Goal: Information Seeking & Learning: Learn about a topic

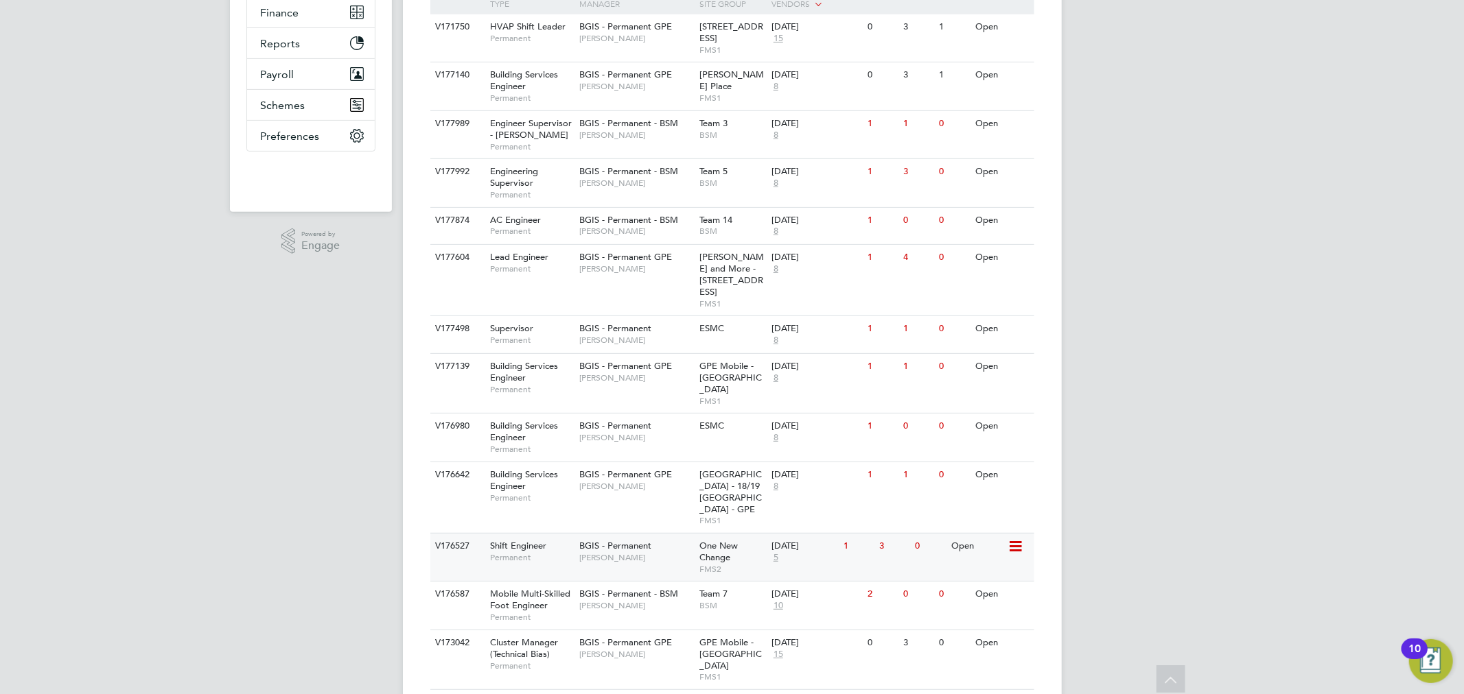
scroll to position [318, 0]
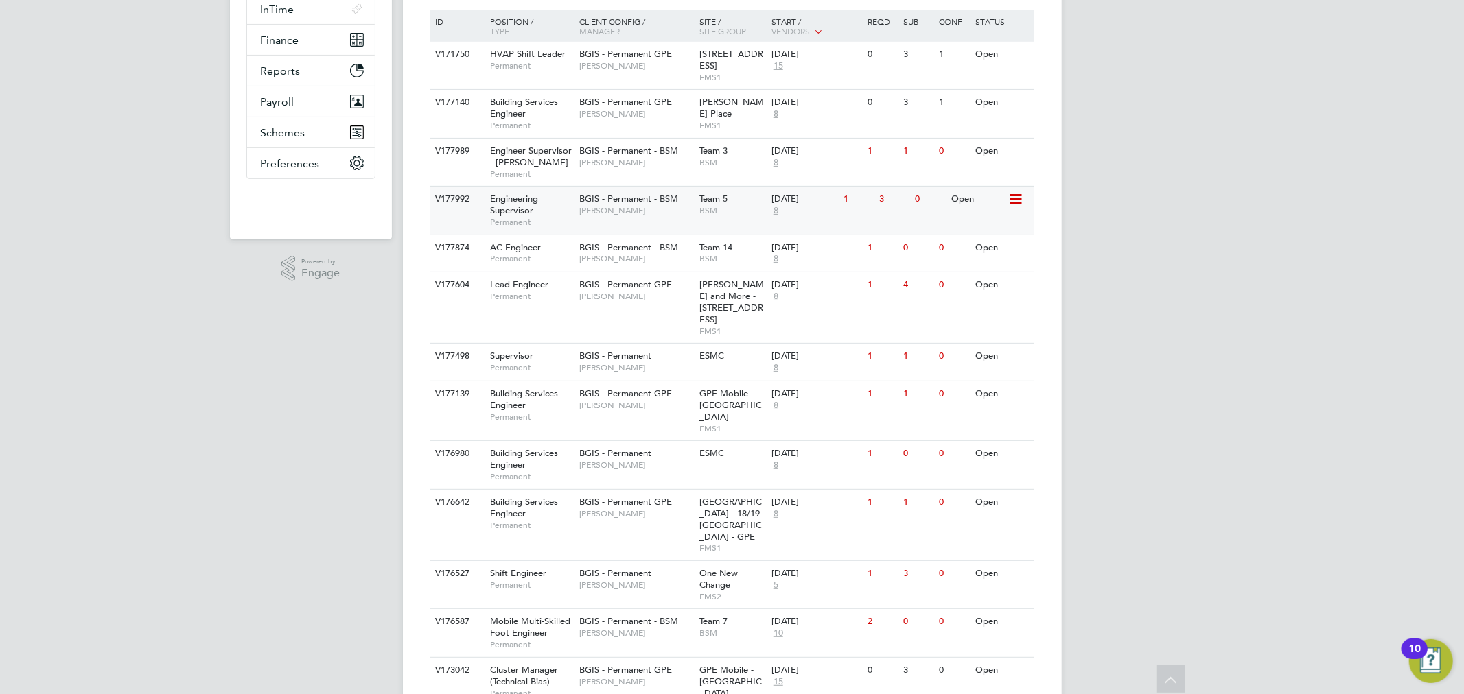
click at [607, 216] on div "BGIS - Permanent - BSM Len Cowling" at bounding box center [636, 205] width 120 height 36
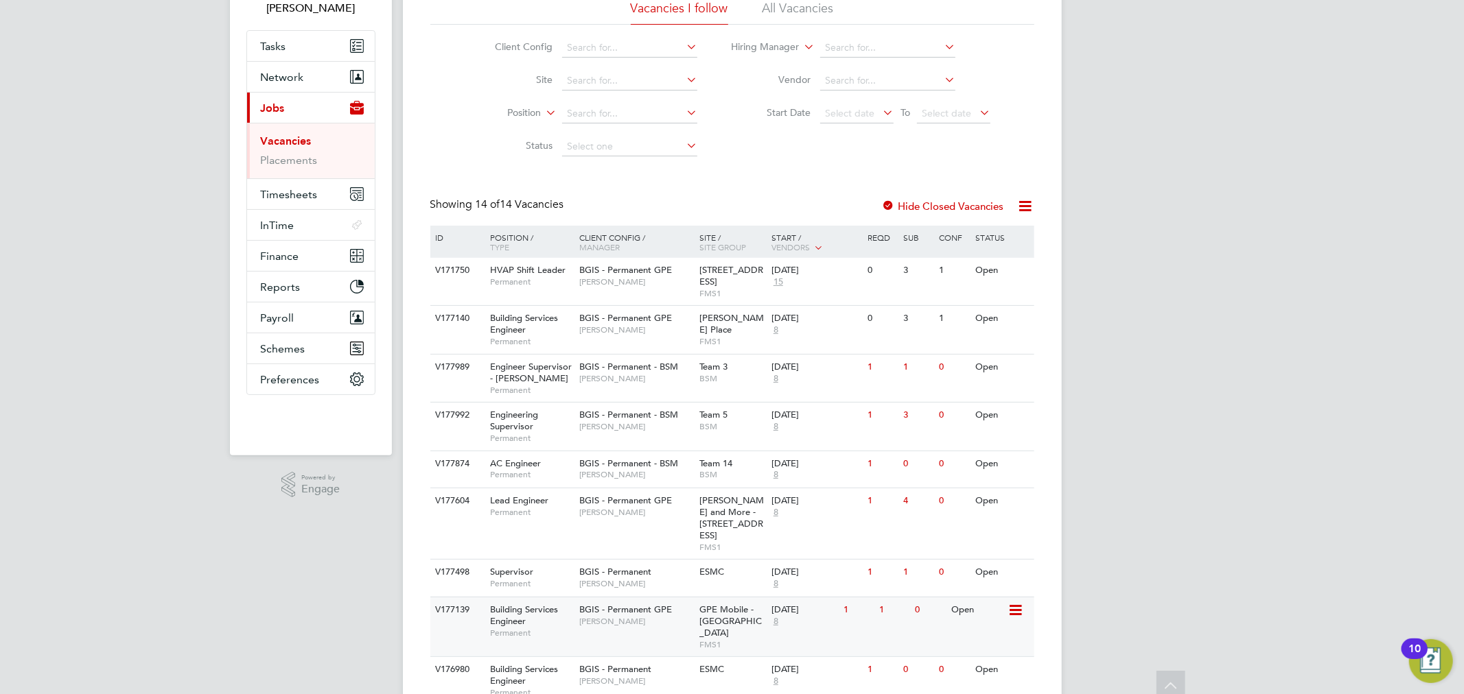
scroll to position [0, 0]
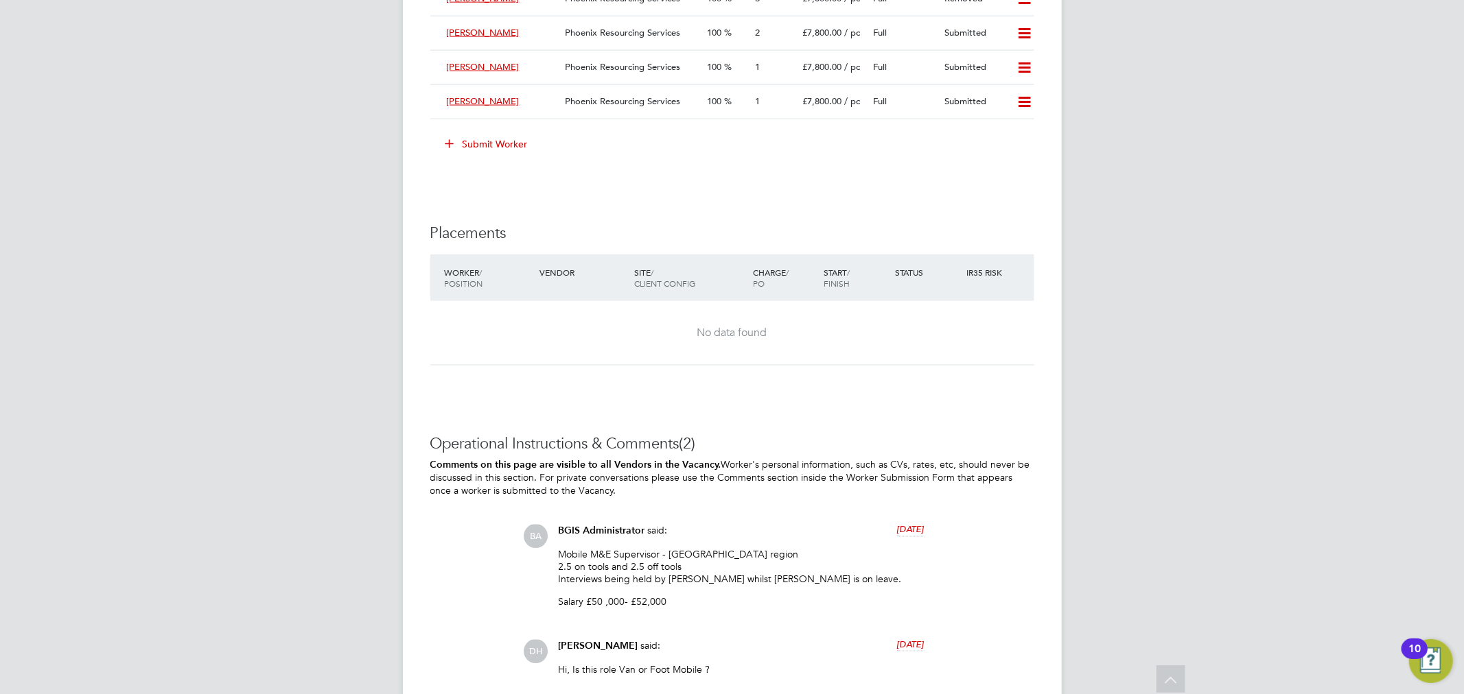
scroll to position [1604, 0]
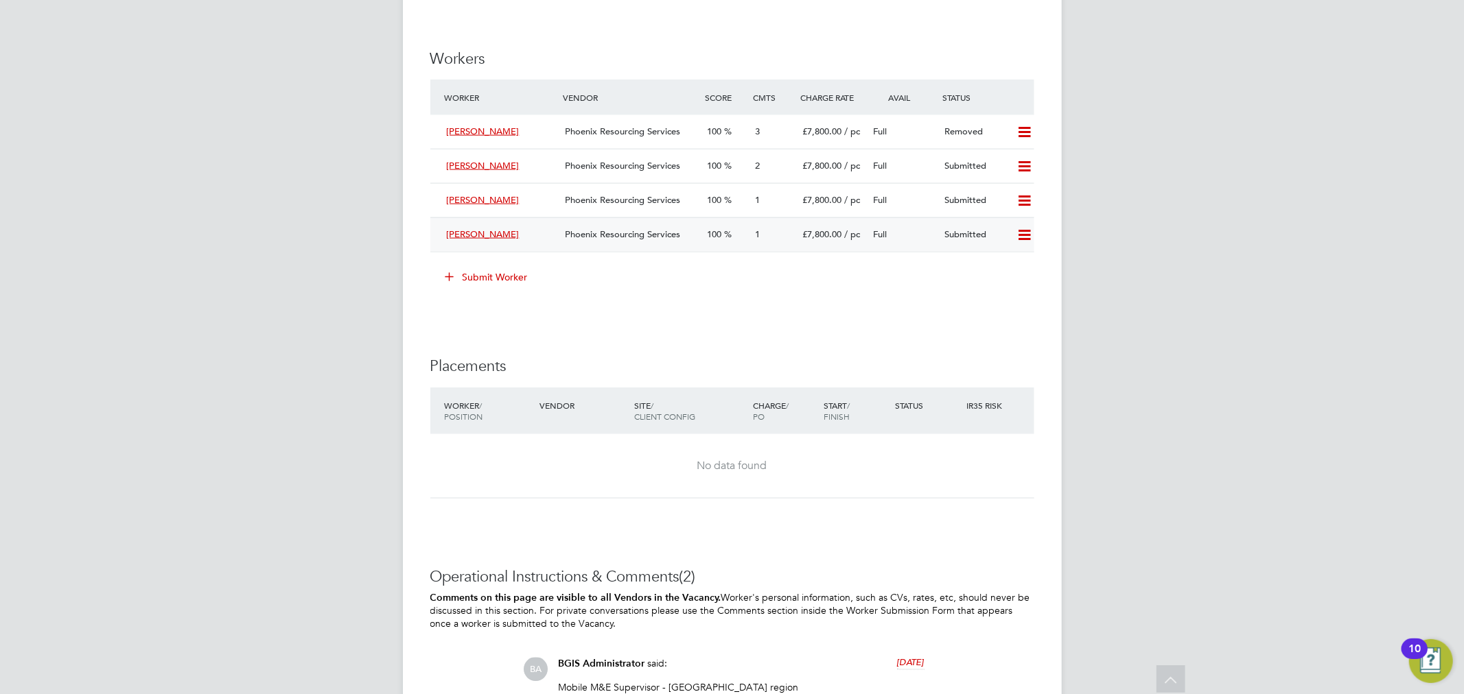
click at [659, 237] on span "Phoenix Resourcing Services" at bounding box center [622, 234] width 115 height 12
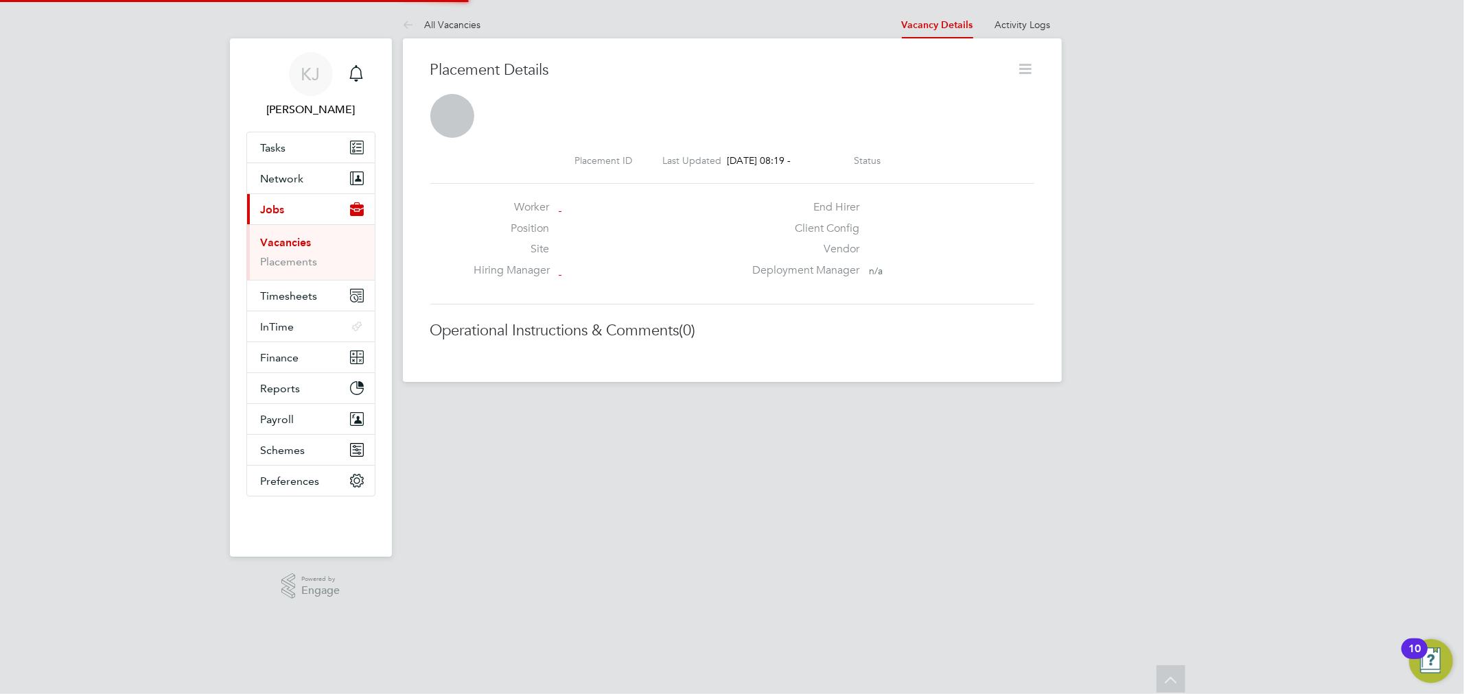
scroll to position [7, 5]
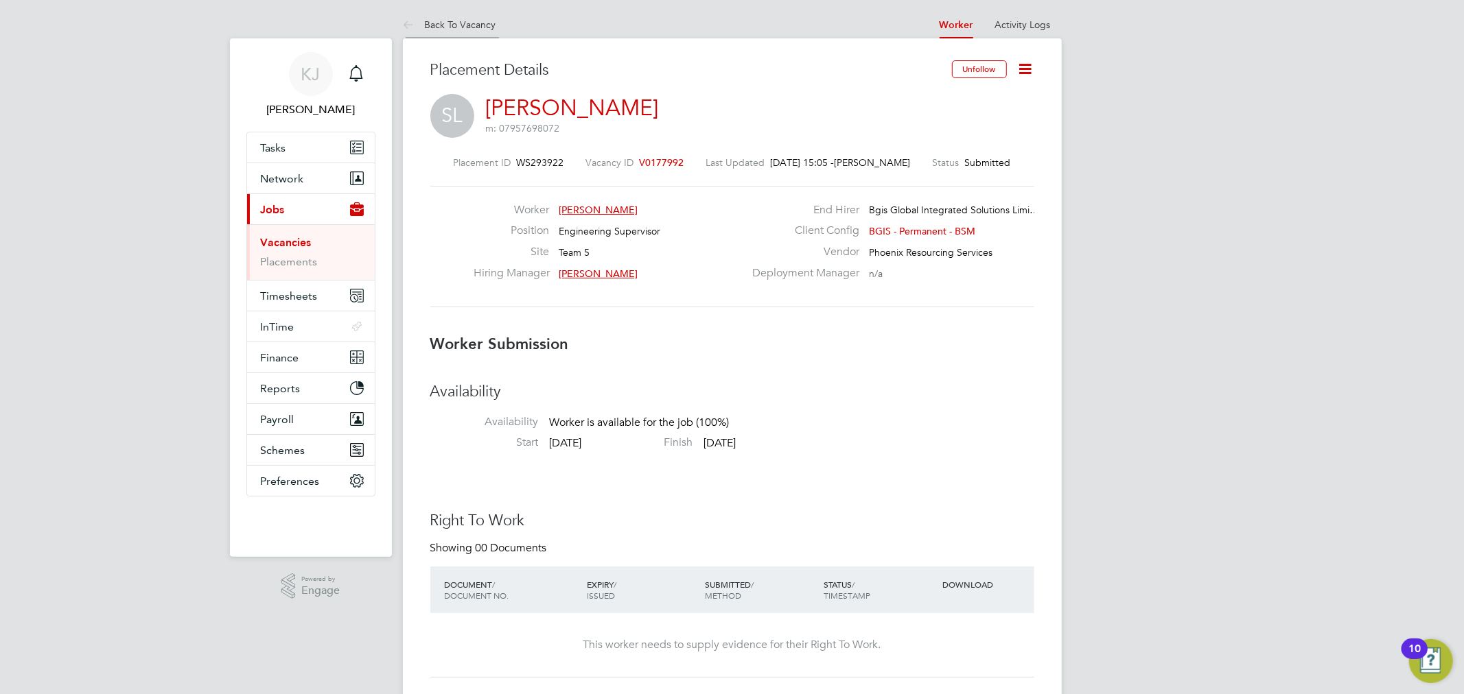
click at [445, 19] on link "Back To Vacancy" at bounding box center [449, 25] width 93 height 12
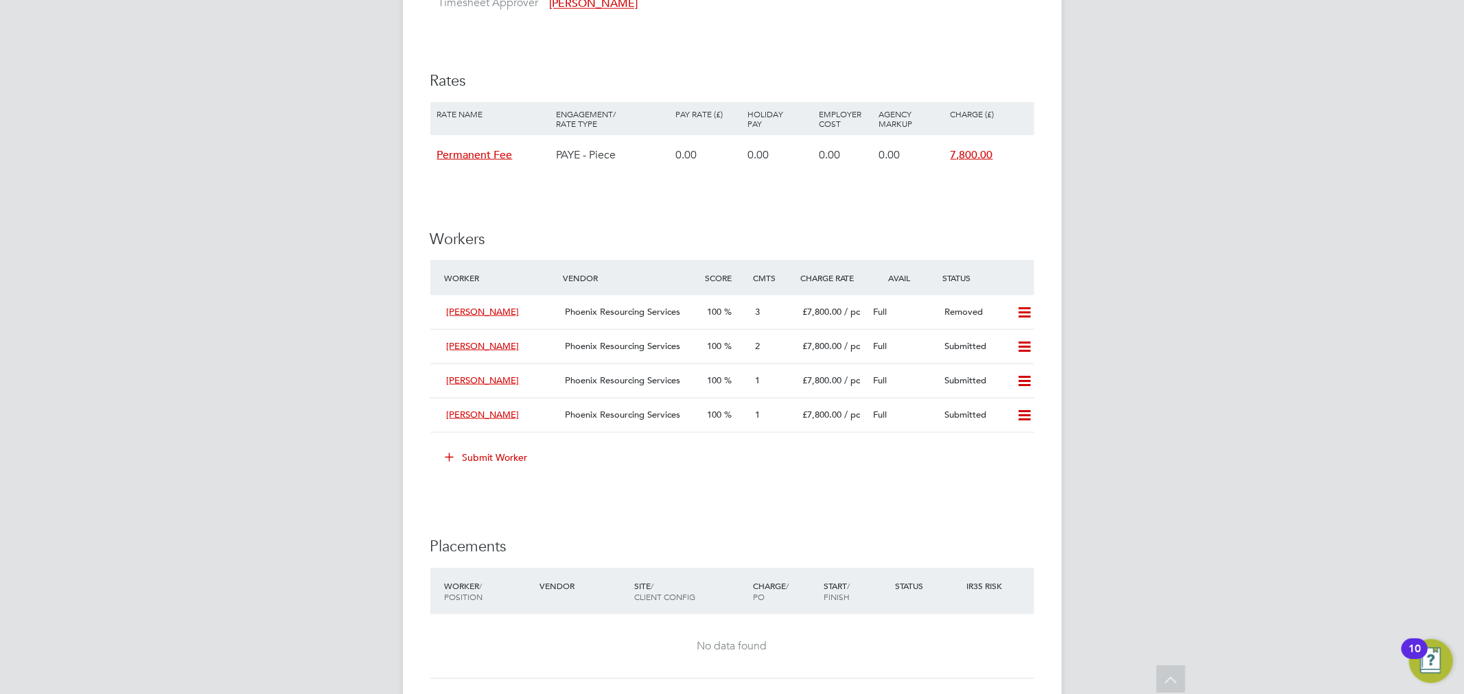
scroll to position [1601, 0]
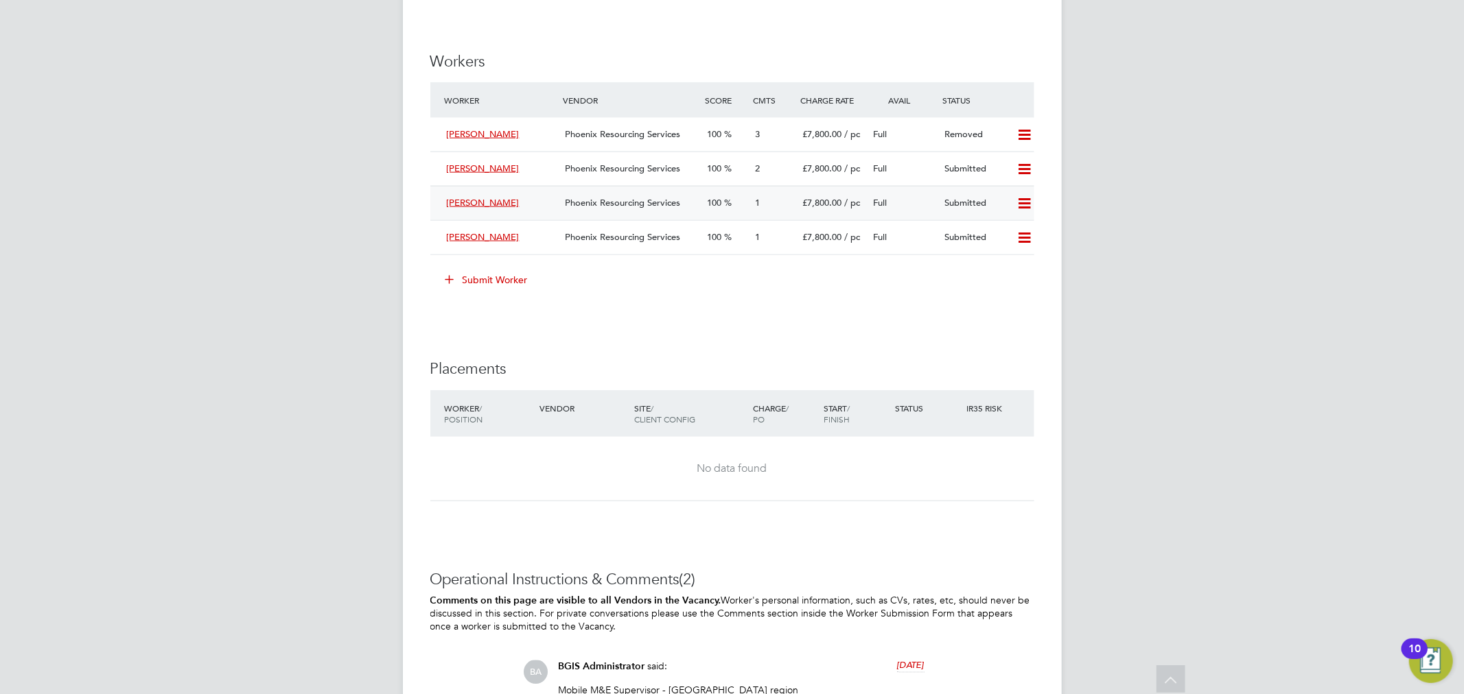
click at [487, 207] on span "Stephen Francis" at bounding box center [483, 203] width 73 height 12
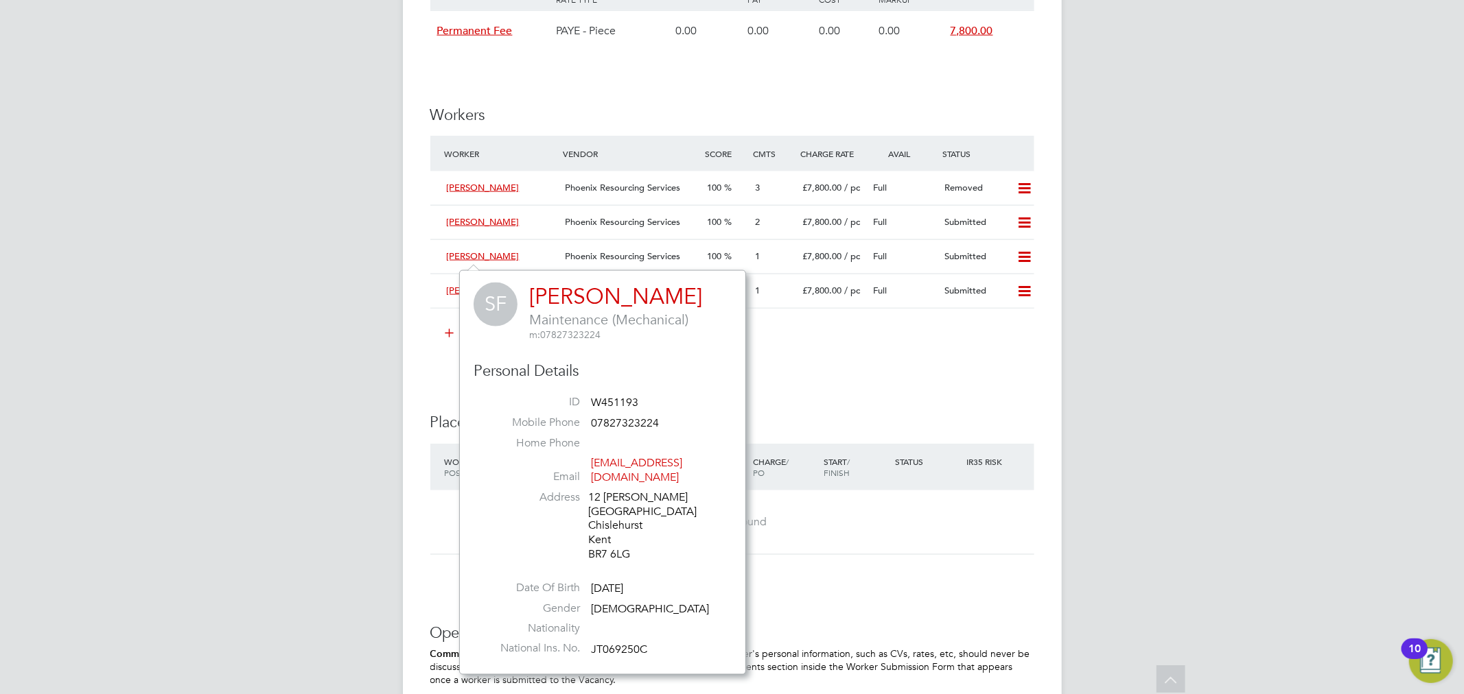
scroll to position [1420, 0]
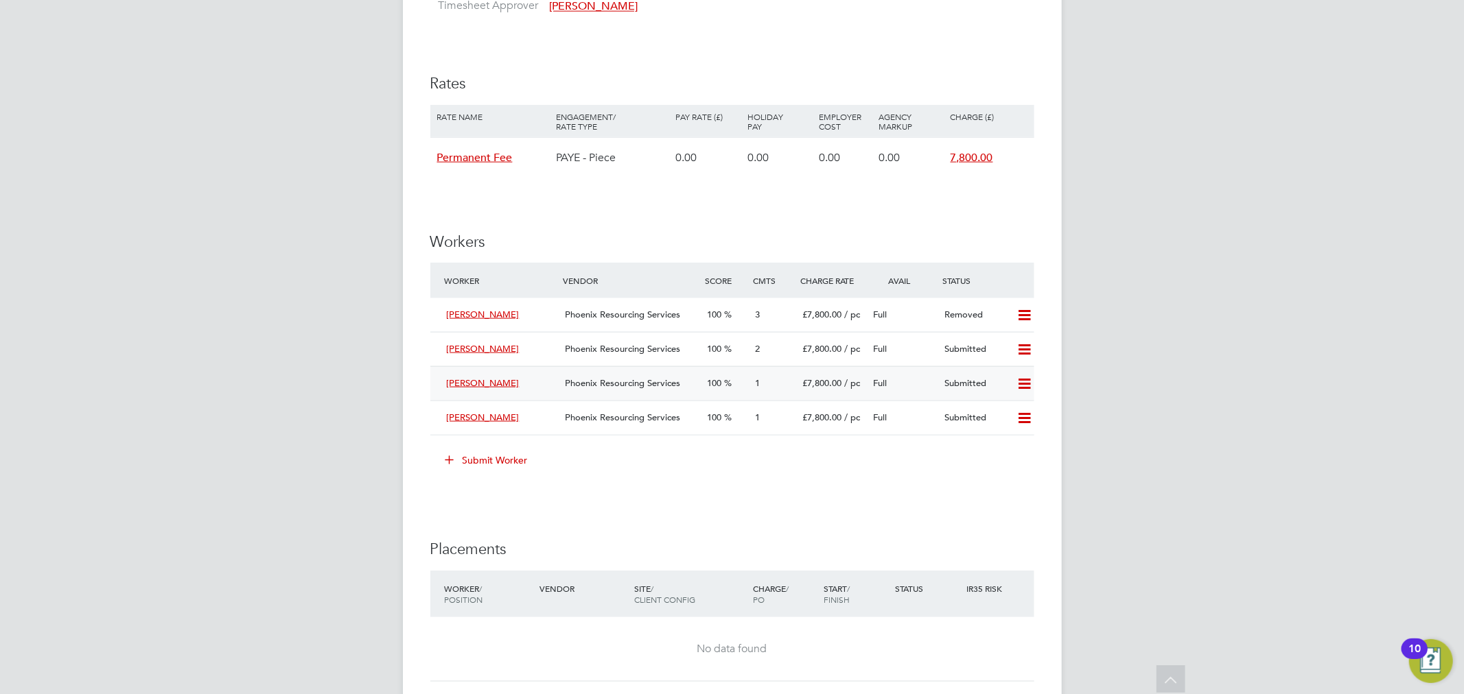
click at [710, 390] on div "100" at bounding box center [725, 384] width 47 height 23
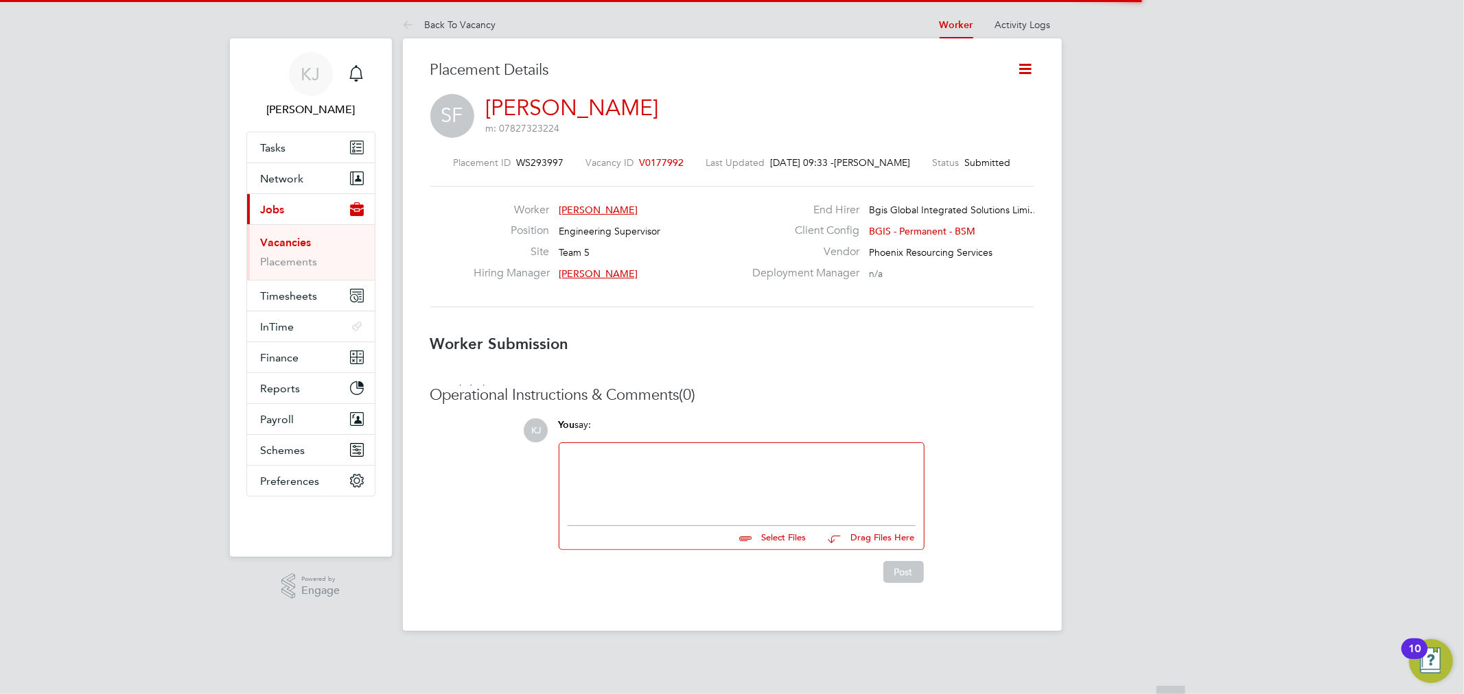
scroll to position [7, 7]
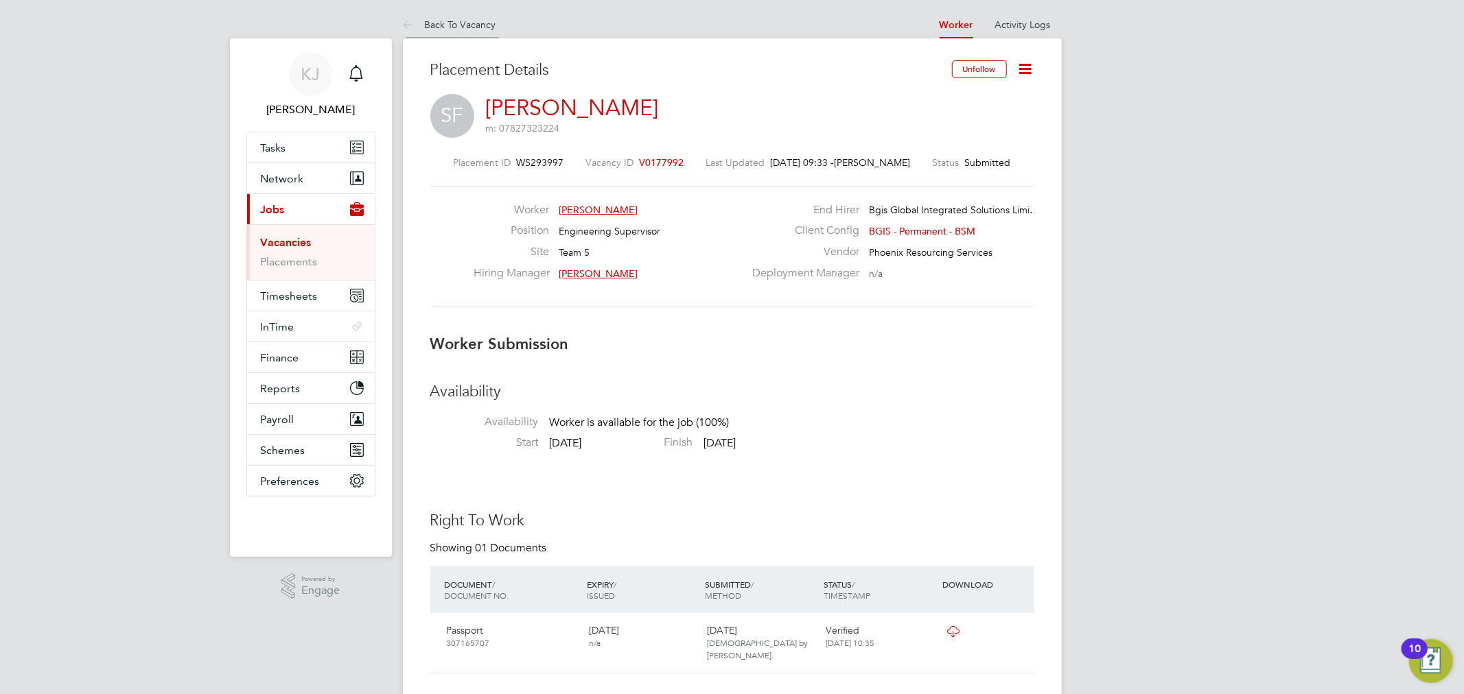
click at [449, 29] on link "Back To Vacancy" at bounding box center [449, 25] width 93 height 12
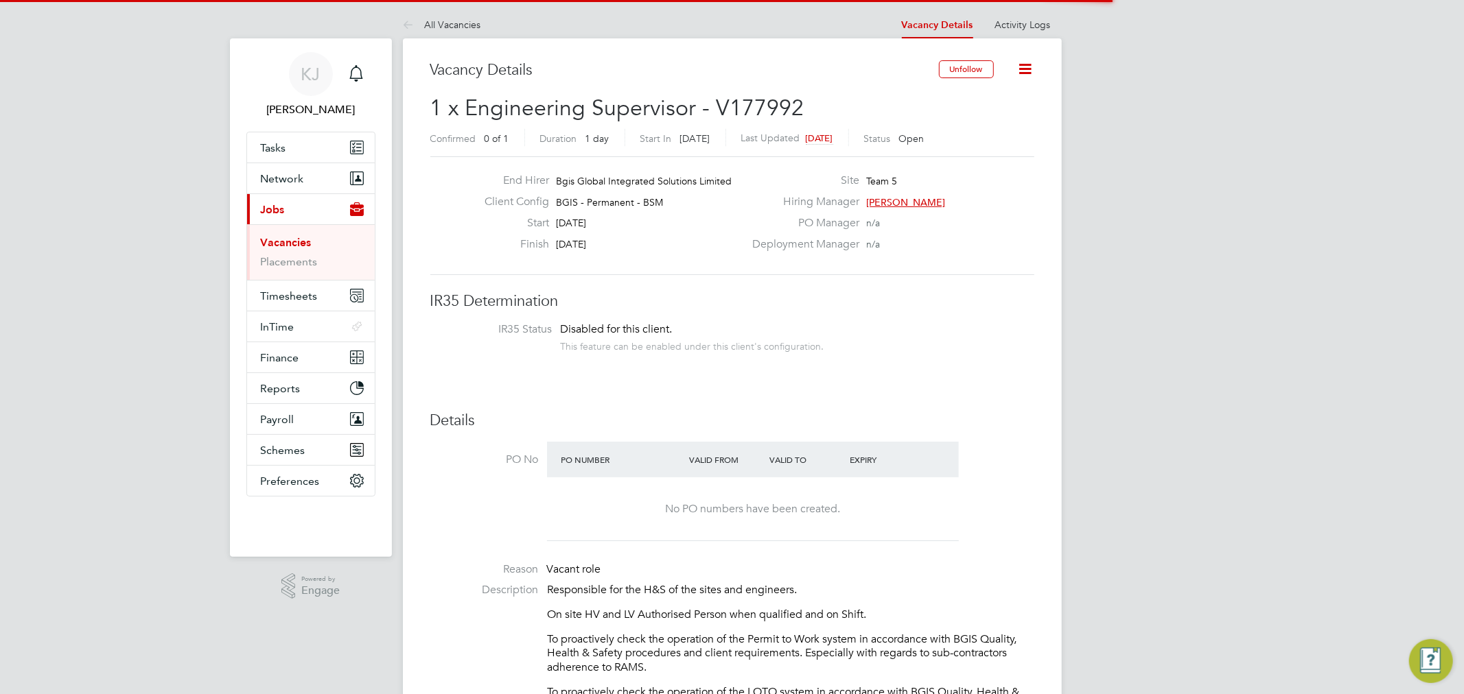
scroll to position [23, 119]
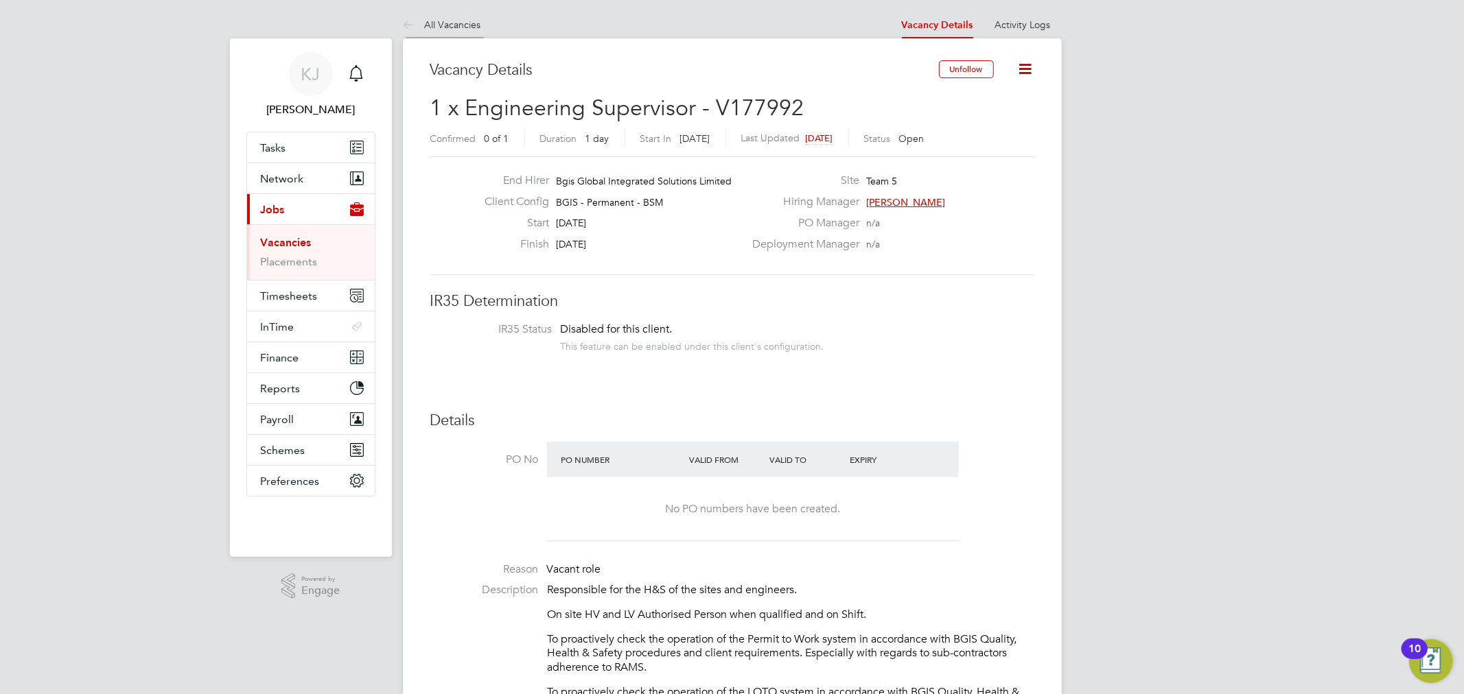
click at [444, 32] on li "All Vacancies" at bounding box center [442, 24] width 78 height 27
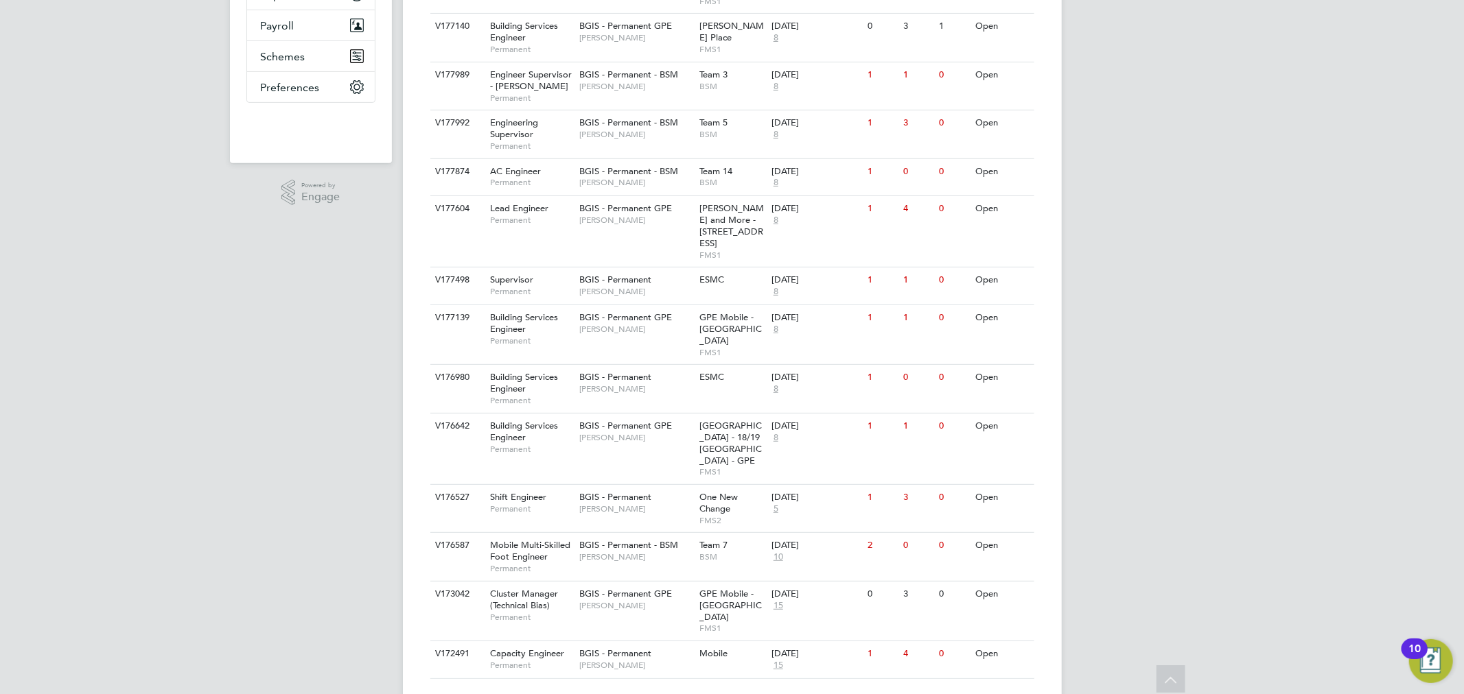
scroll to position [389, 0]
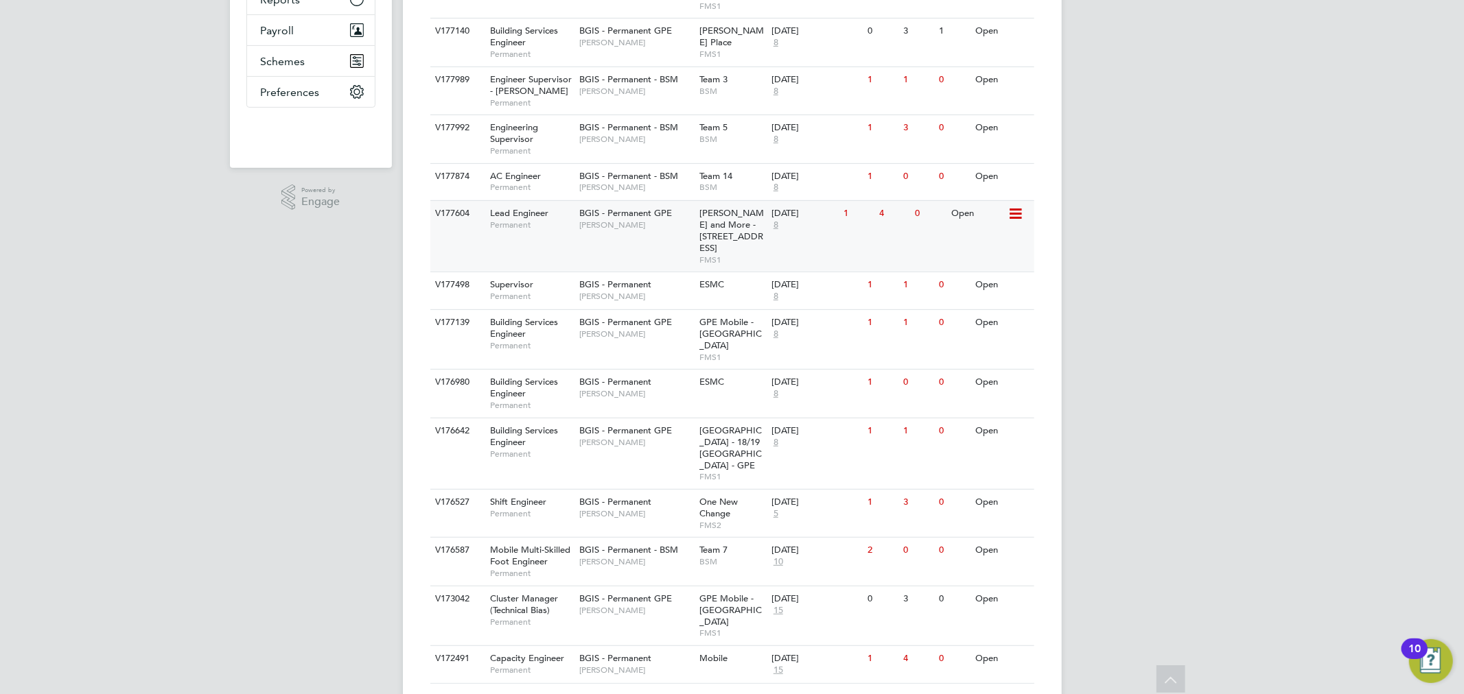
click at [937, 242] on div "V177604 Lead Engineer Permanent BGIS - Permanent GPE Christopher Hewitt Wells a…" at bounding box center [732, 235] width 604 height 71
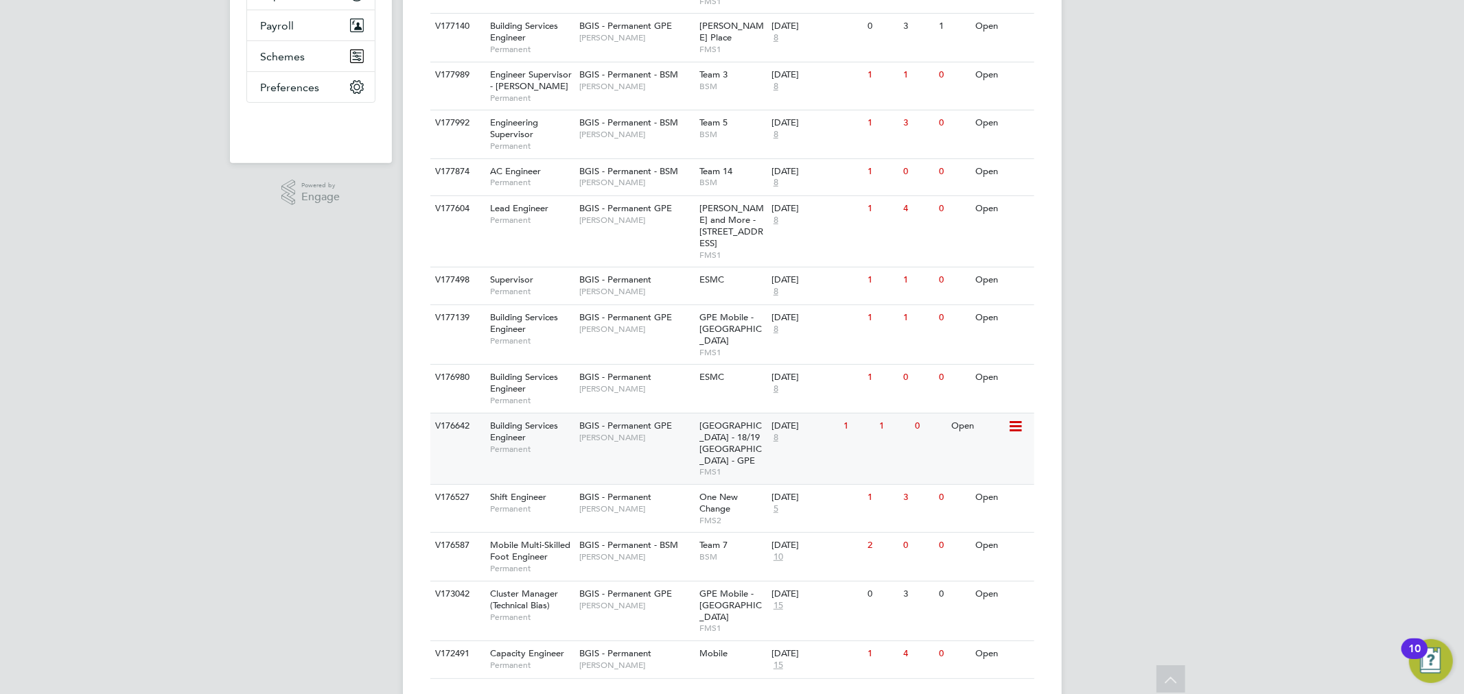
click at [647, 439] on div "V176642 Building Services Engineer Permanent BGIS - Permanent GPE [PERSON_NAME]…" at bounding box center [732, 448] width 604 height 71
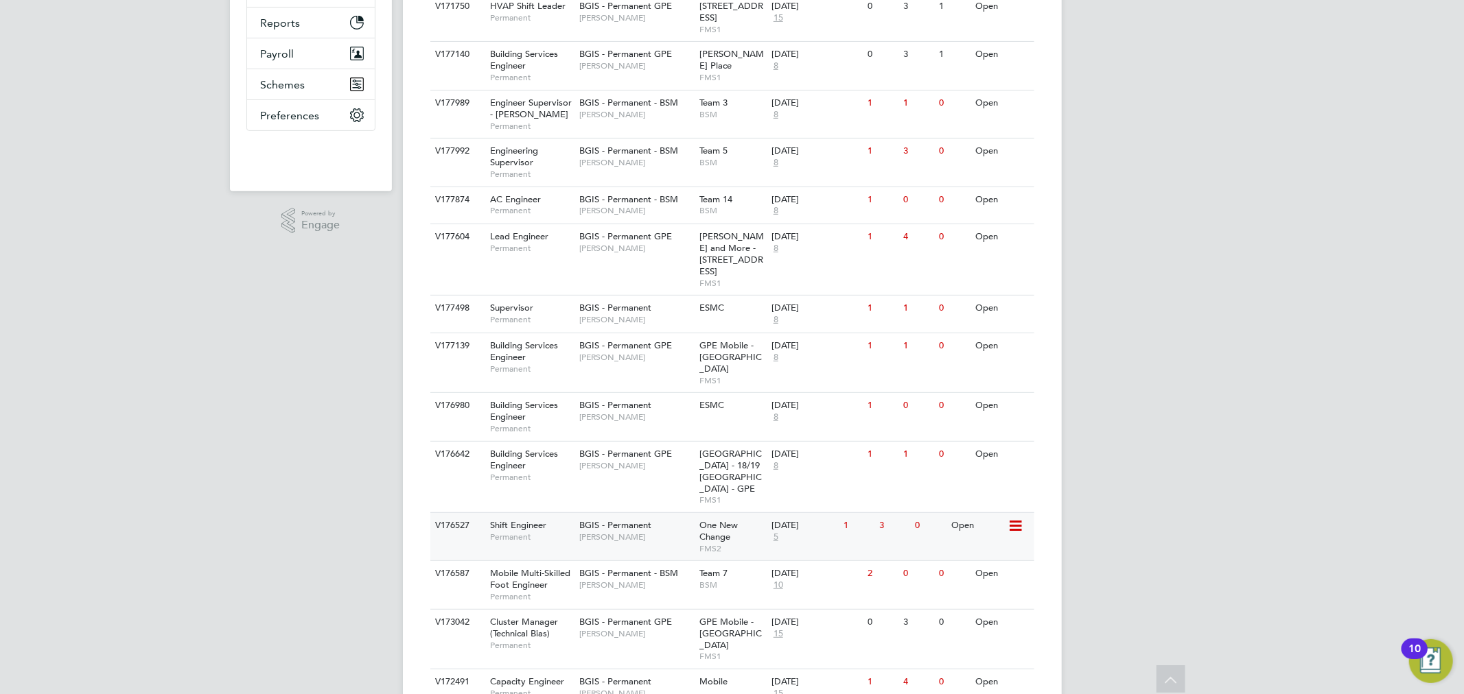
scroll to position [165, 0]
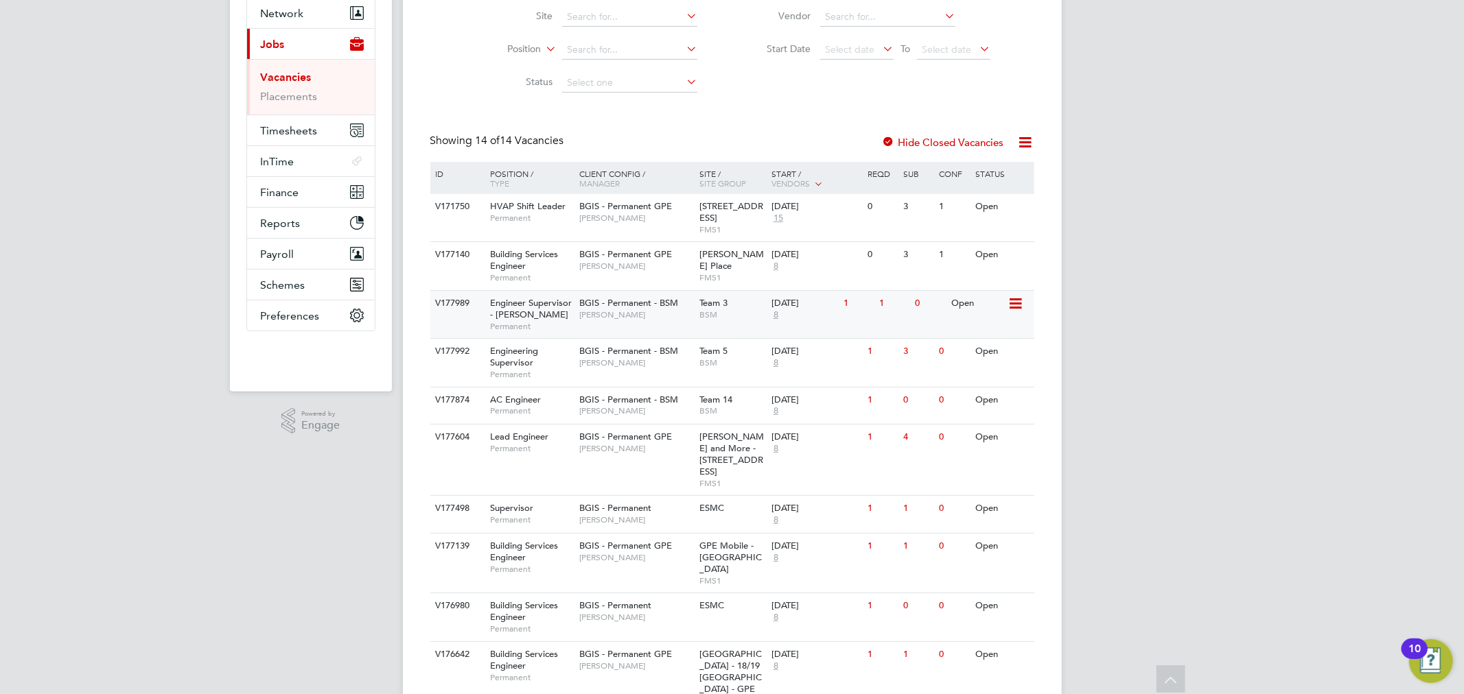
click at [580, 320] on div "BGIS - Permanent - BSM [PERSON_NAME]" at bounding box center [636, 309] width 120 height 36
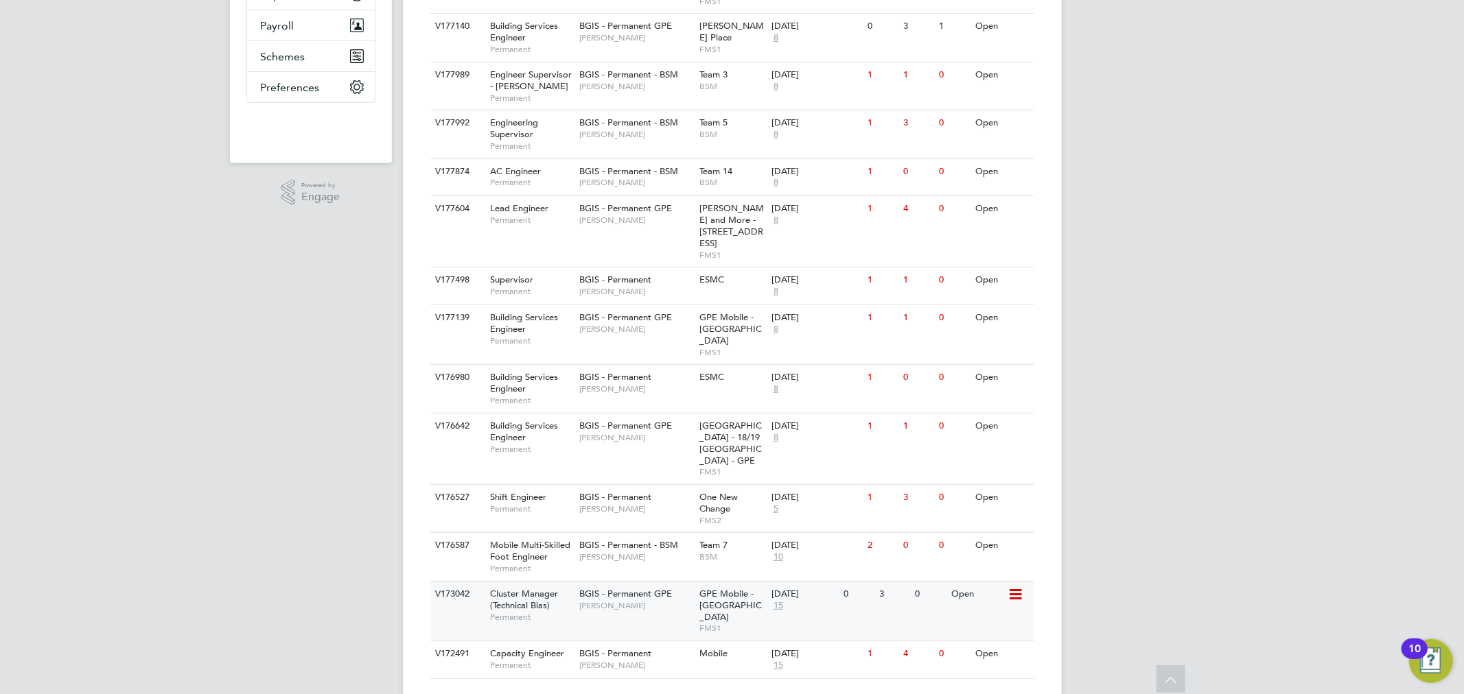
click at [655, 591] on div "BGIS - Permanent GPE [PERSON_NAME]" at bounding box center [636, 600] width 120 height 36
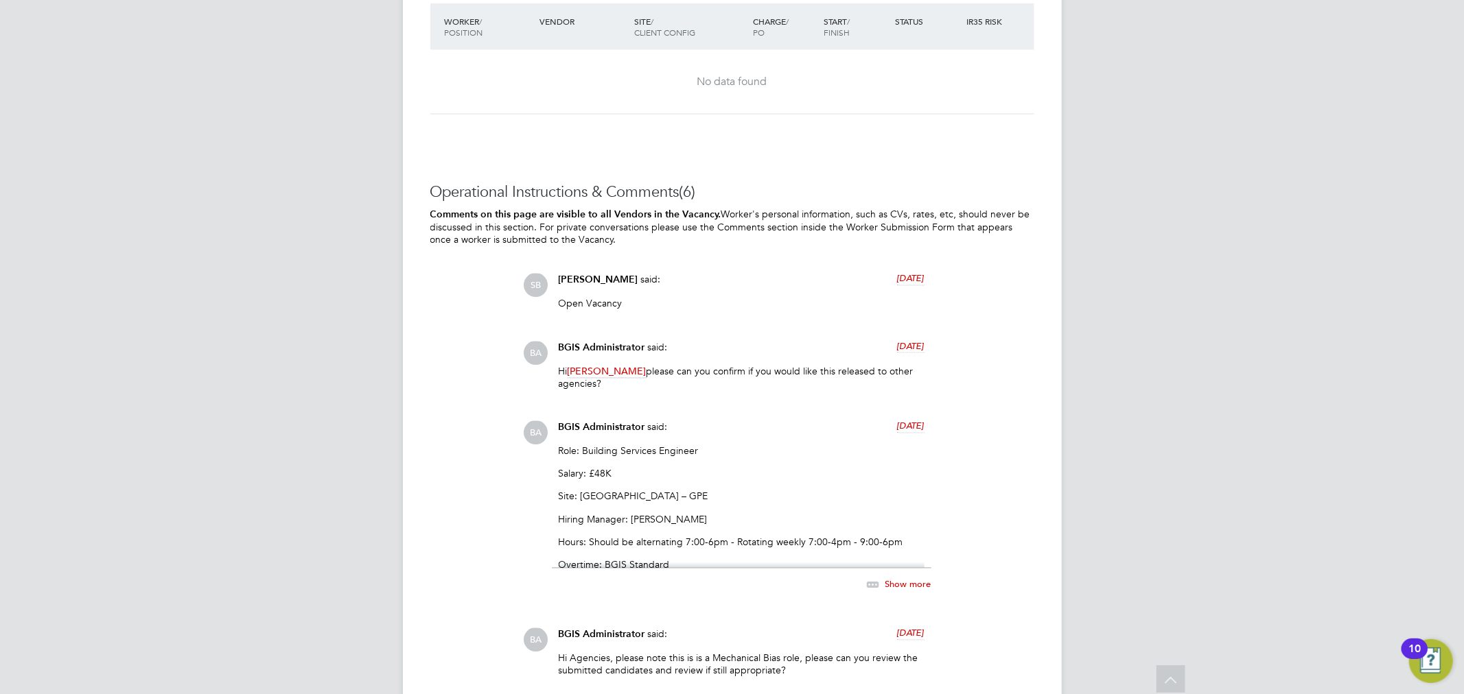
scroll to position [2135, 0]
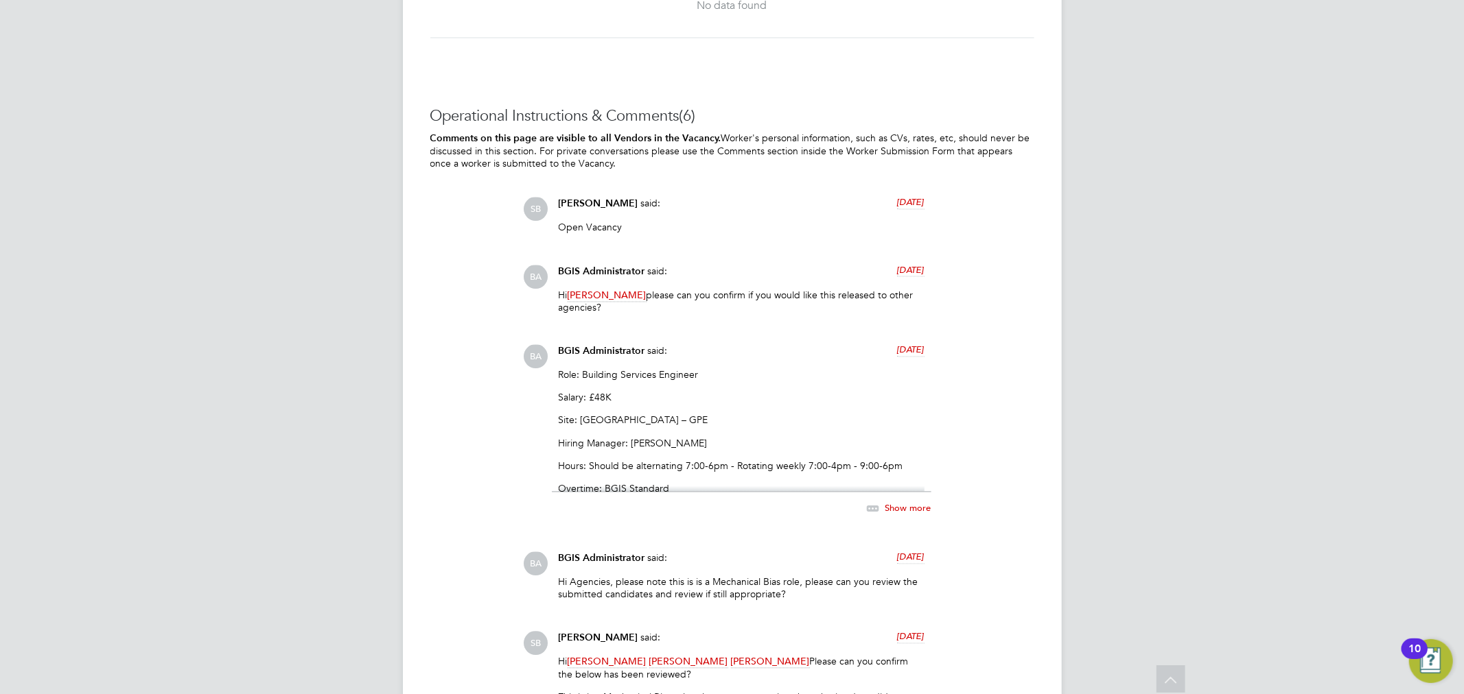
click at [904, 504] on span "Show more" at bounding box center [908, 509] width 46 height 12
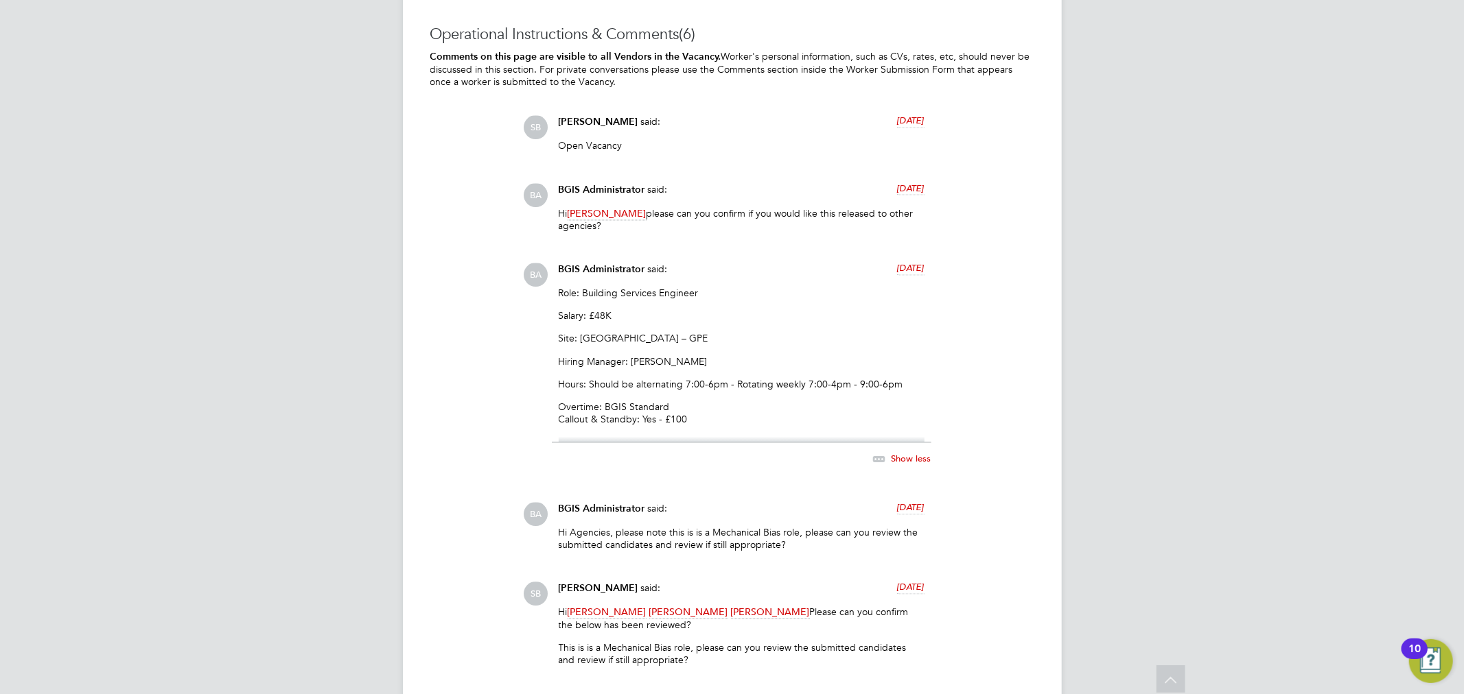
scroll to position [2211, 0]
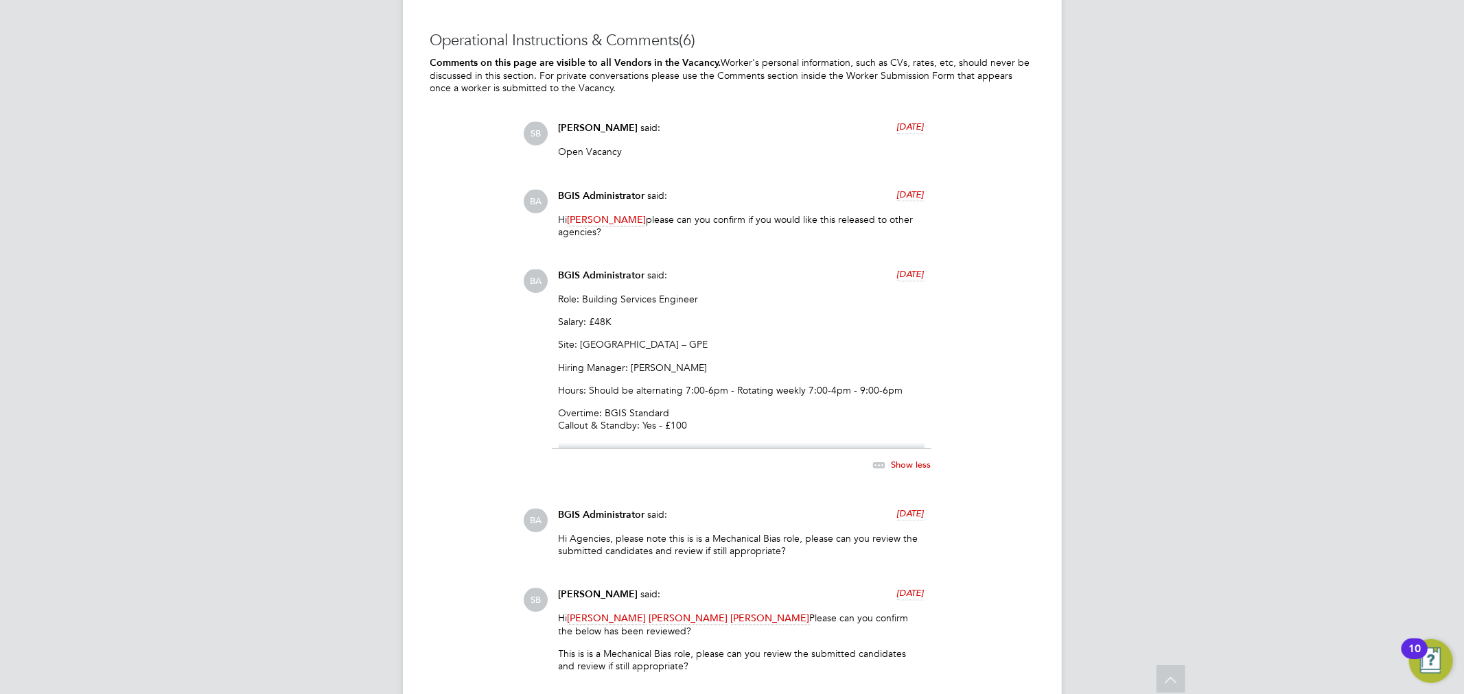
drag, startPoint x: 718, startPoint y: 426, endPoint x: 553, endPoint y: 295, distance: 211.0
click at [553, 295] on div "BGIS Administrator said: 19 days ago Role: Building Services Engineer Salary: £…" at bounding box center [741, 378] width 379 height 219
copy div "Role: Building Services Engineer Salary: £48K Site: Handover Square – GPE Hirin…"
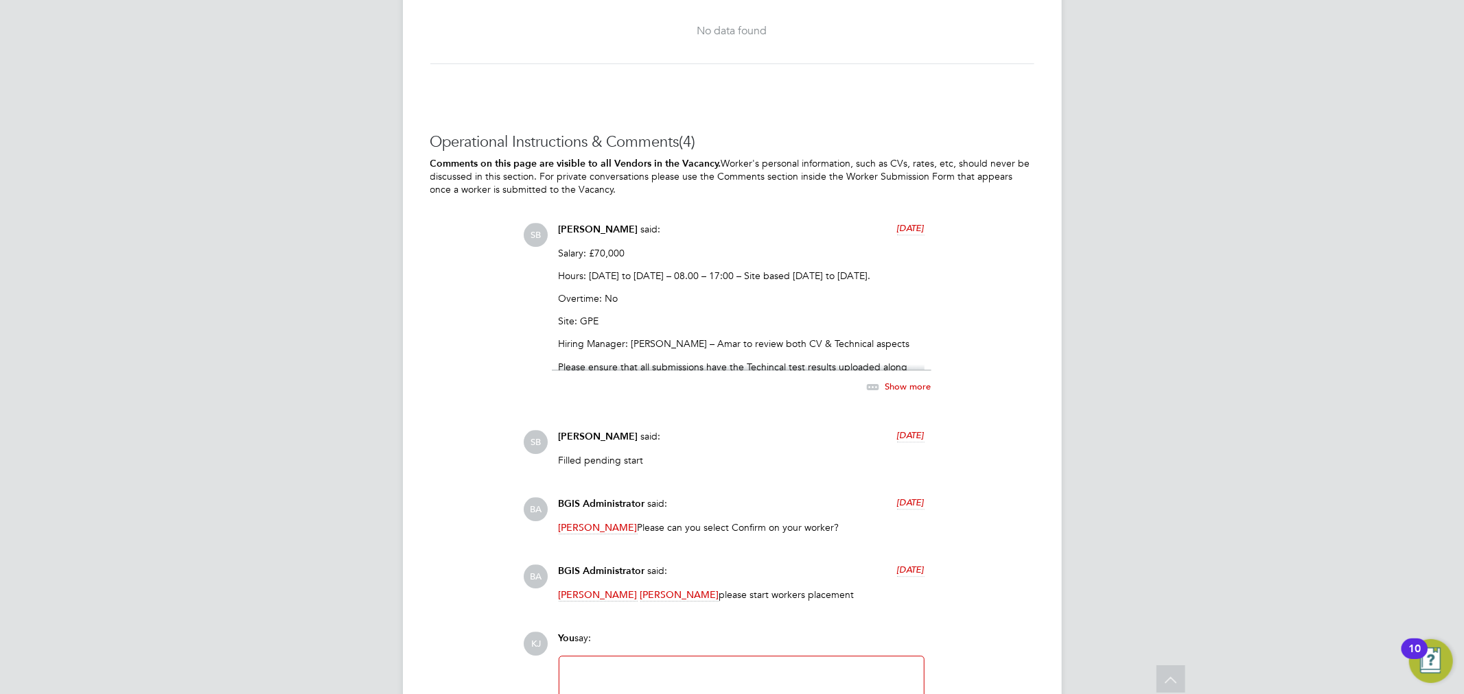
scroll to position [2821, 0]
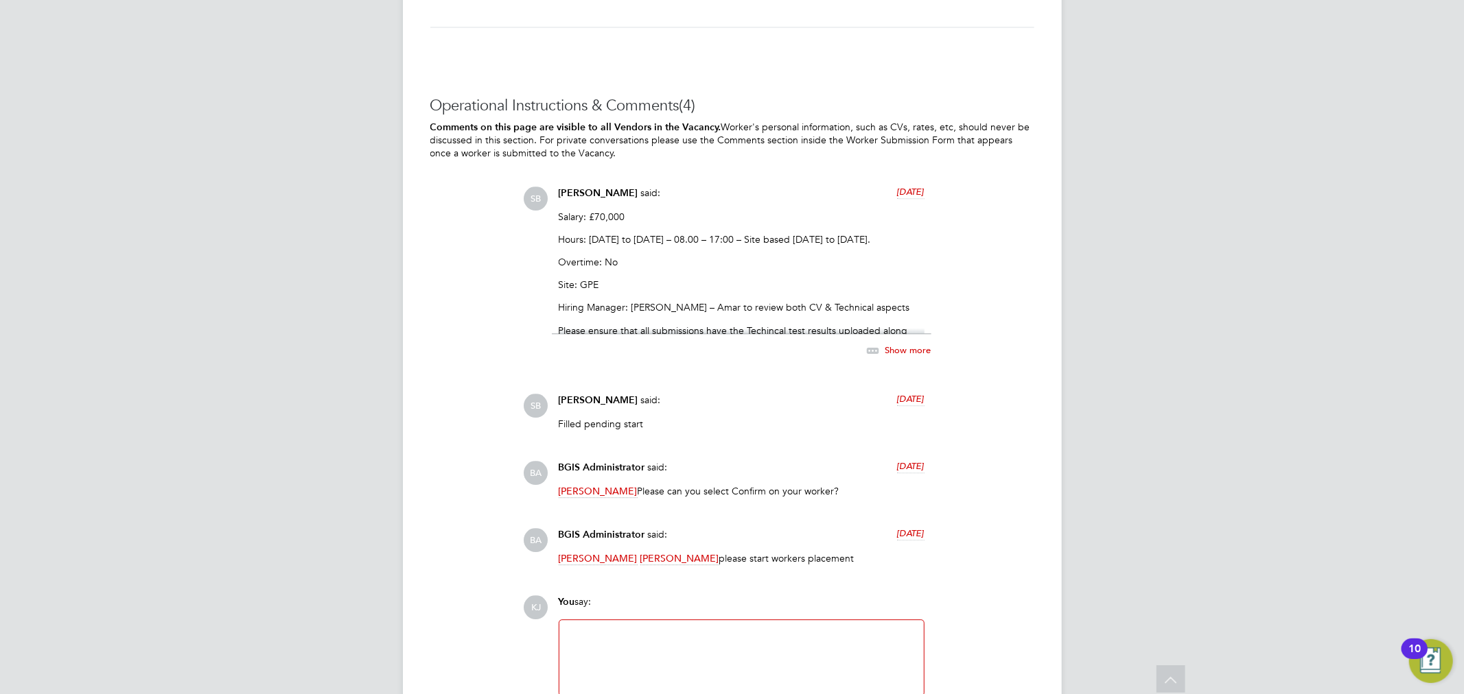
click at [902, 346] on span "Show more" at bounding box center [908, 350] width 46 height 12
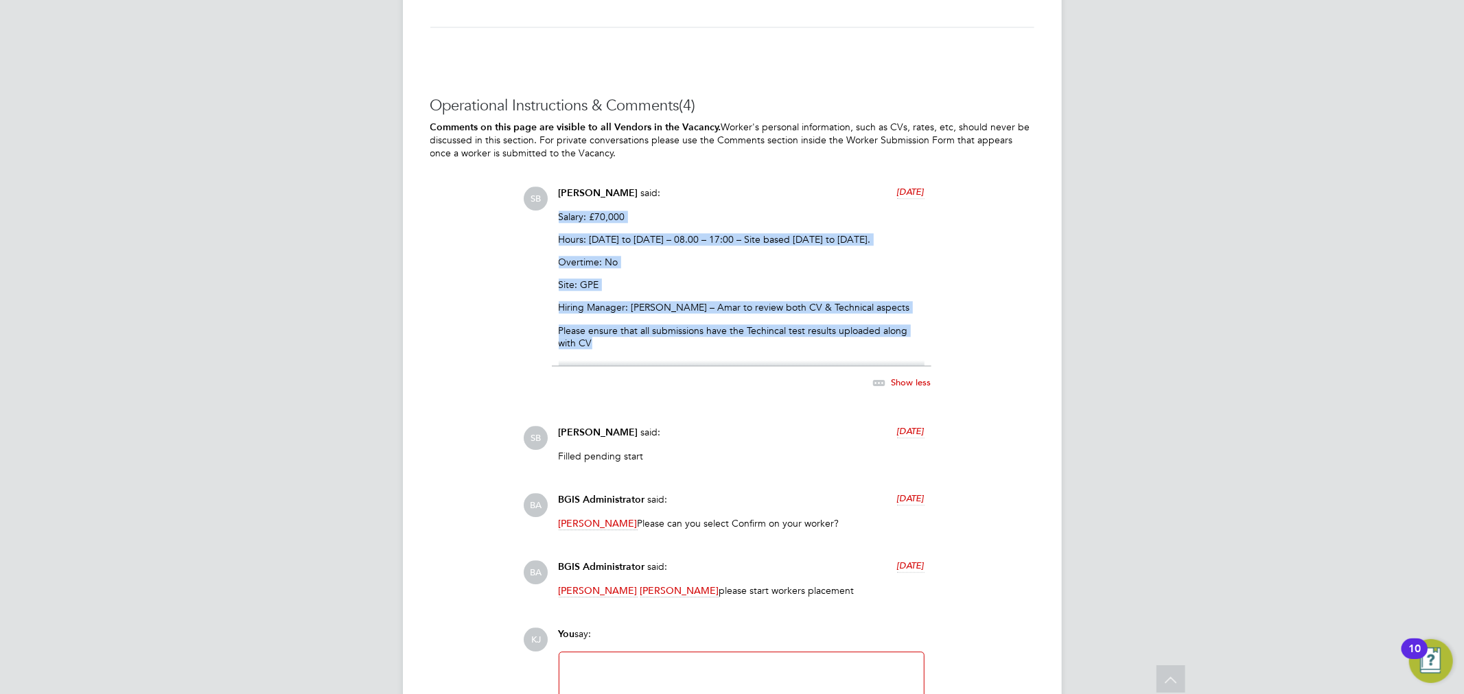
drag, startPoint x: 558, startPoint y: 214, endPoint x: 876, endPoint y: 340, distance: 341.9
click at [876, 340] on div "Salary: £70,000 Hours: Monday to Friday – 08.00 – 17:00 – Site based Monday to …" at bounding box center [742, 289] width 366 height 156
copy div "Salary: £70,000 Hours: Monday to Friday – 08.00 – 17:00 – Site based Monday to …"
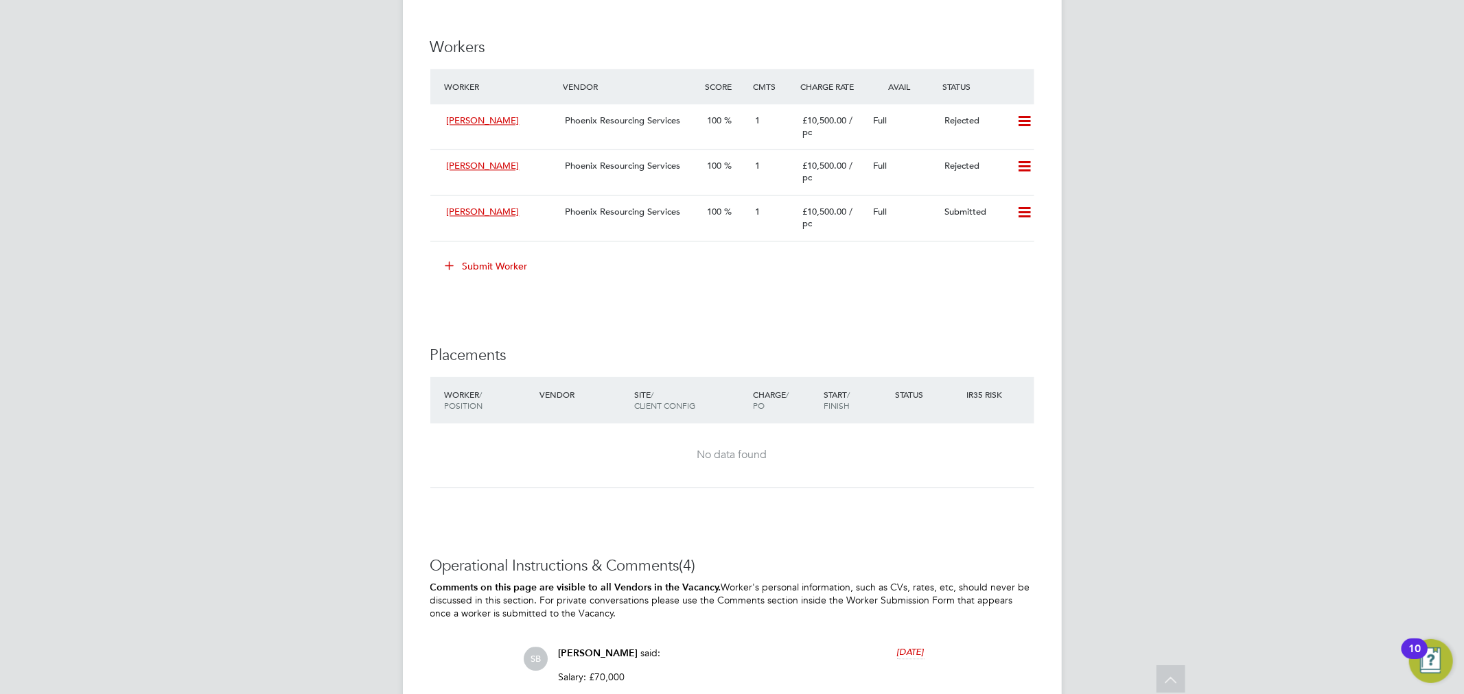
scroll to position [2349, 0]
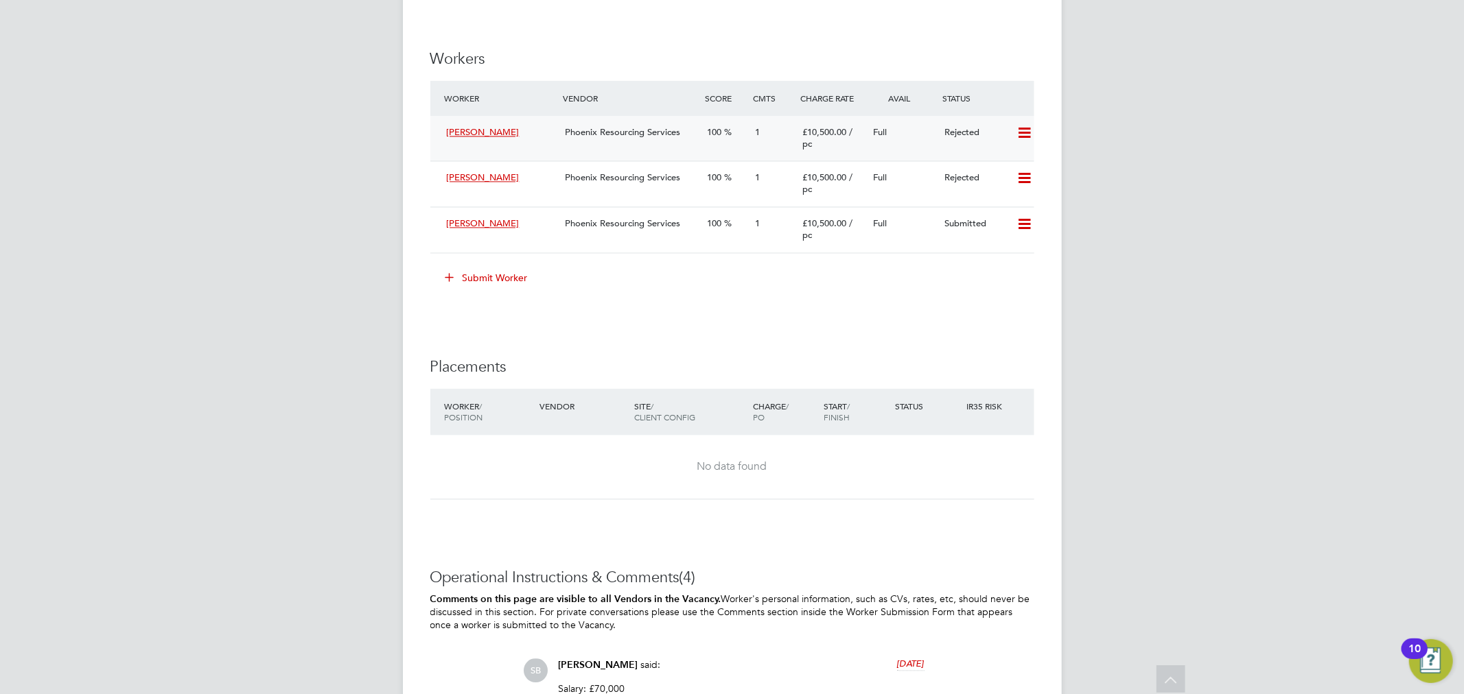
click at [911, 141] on div "Full" at bounding box center [903, 132] width 71 height 23
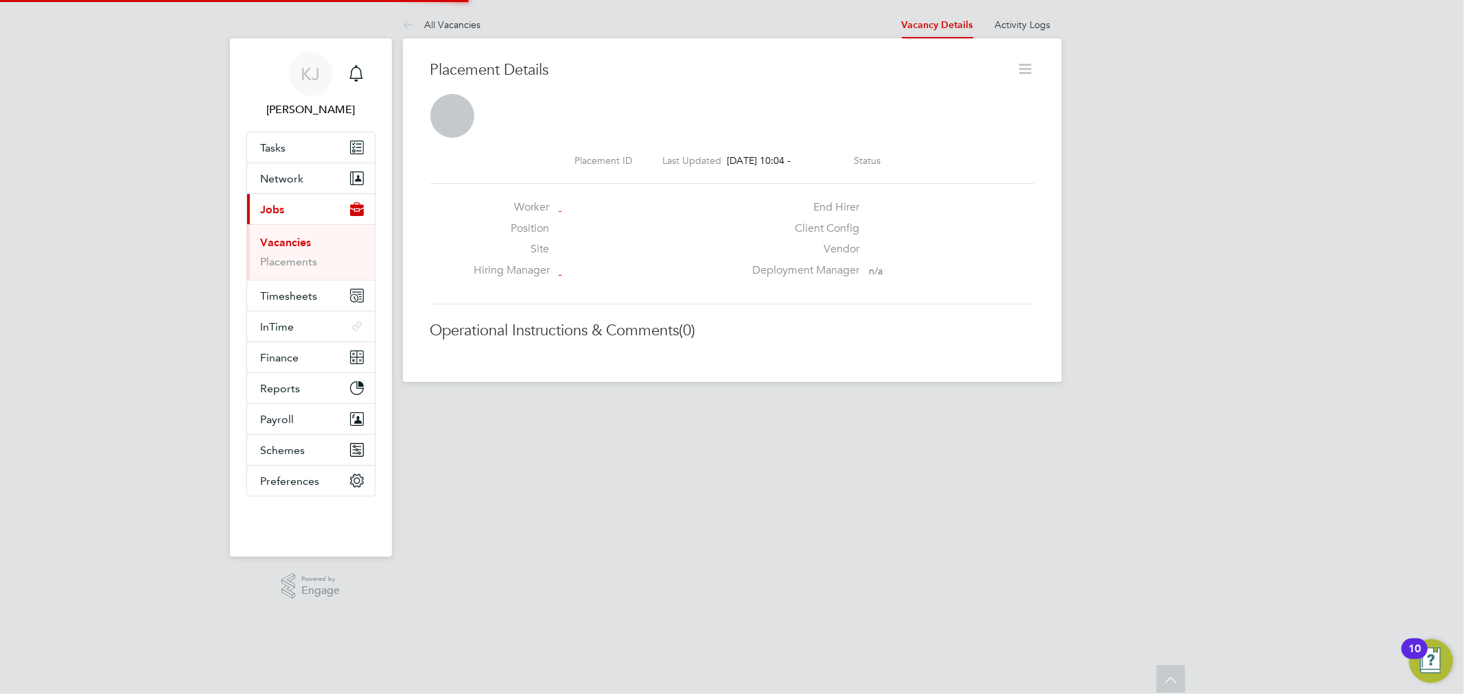
scroll to position [7, 7]
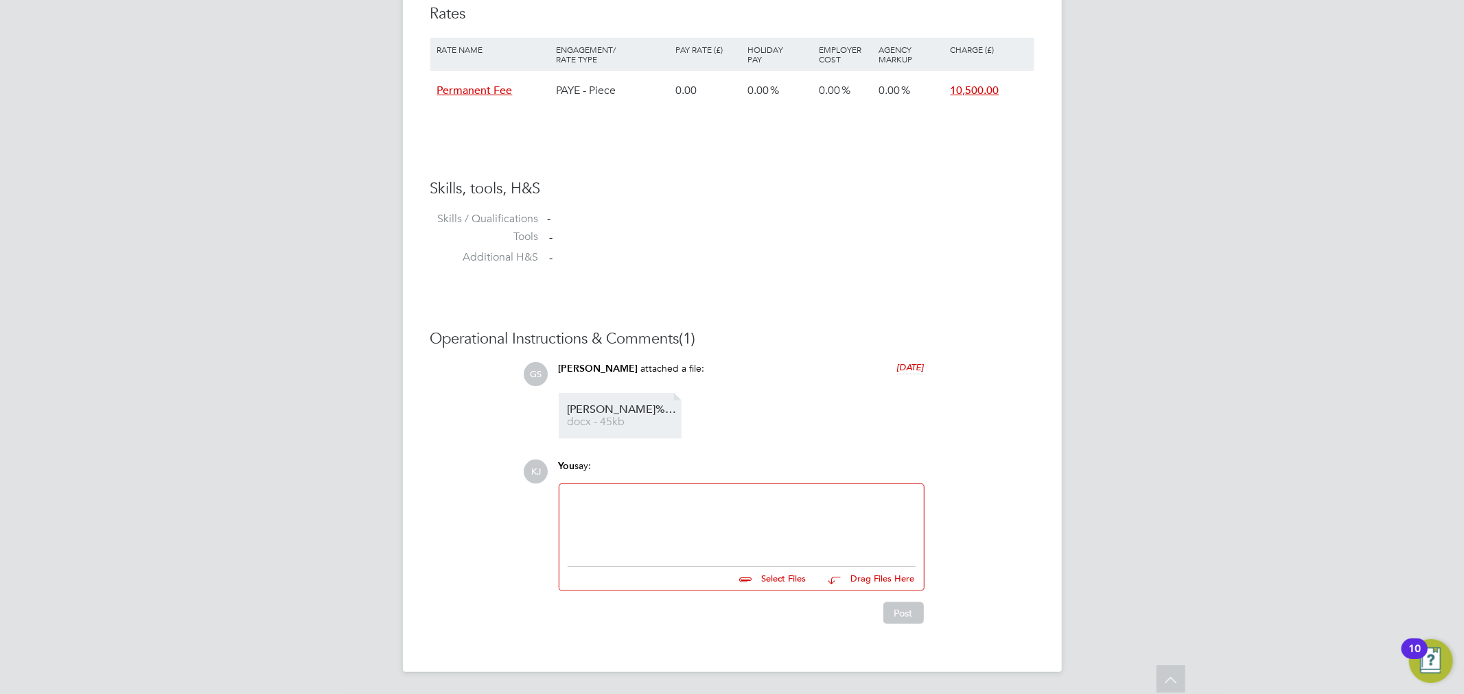
click at [626, 407] on span "Paul%20O'Connell" at bounding box center [622, 410] width 110 height 10
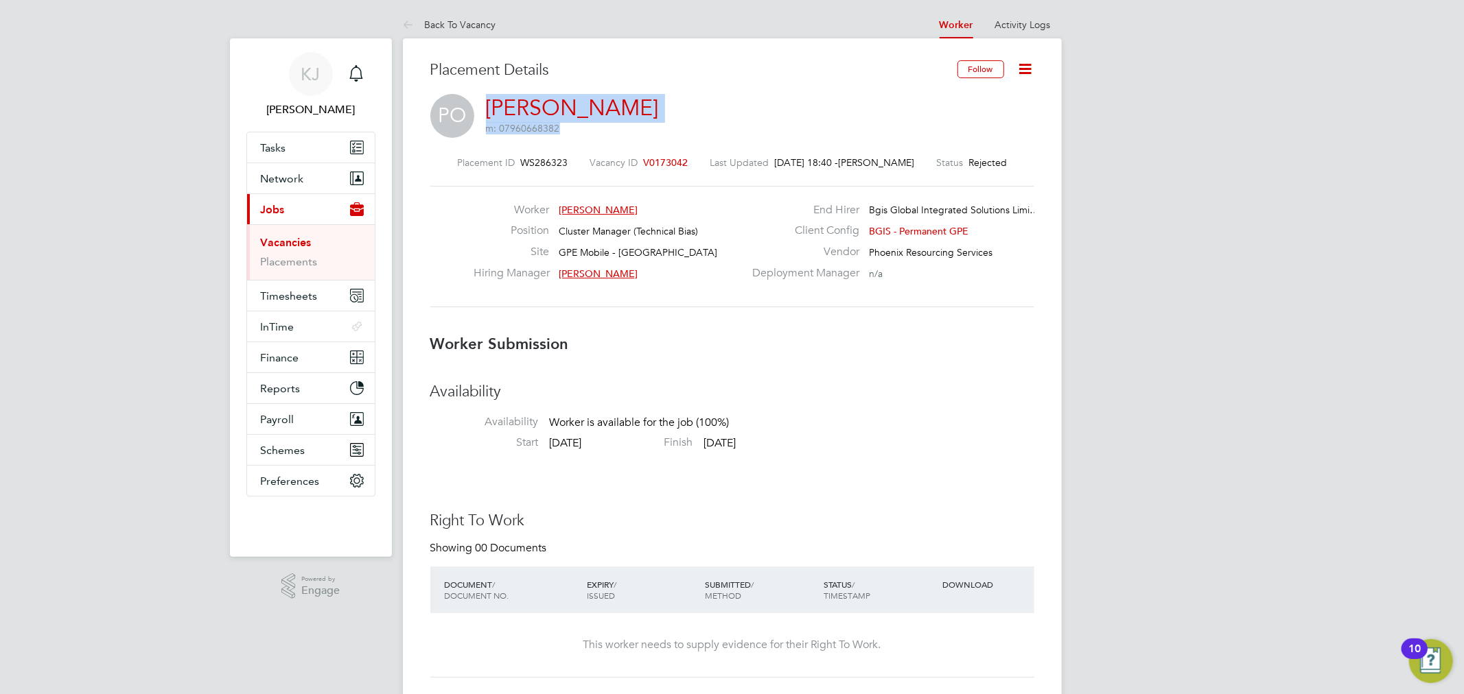
drag, startPoint x: 639, startPoint y: 106, endPoint x: 471, endPoint y: 104, distance: 167.5
click at [471, 104] on div "PO Paul O'Connell m: 07960668382" at bounding box center [732, 117] width 604 height 47
drag, startPoint x: 691, startPoint y: 85, endPoint x: 672, endPoint y: 95, distance: 20.9
click at [691, 85] on div "Placement Details" at bounding box center [688, 77] width 517 height 34
drag, startPoint x: 484, startPoint y: 108, endPoint x: 633, endPoint y: 113, distance: 149.7
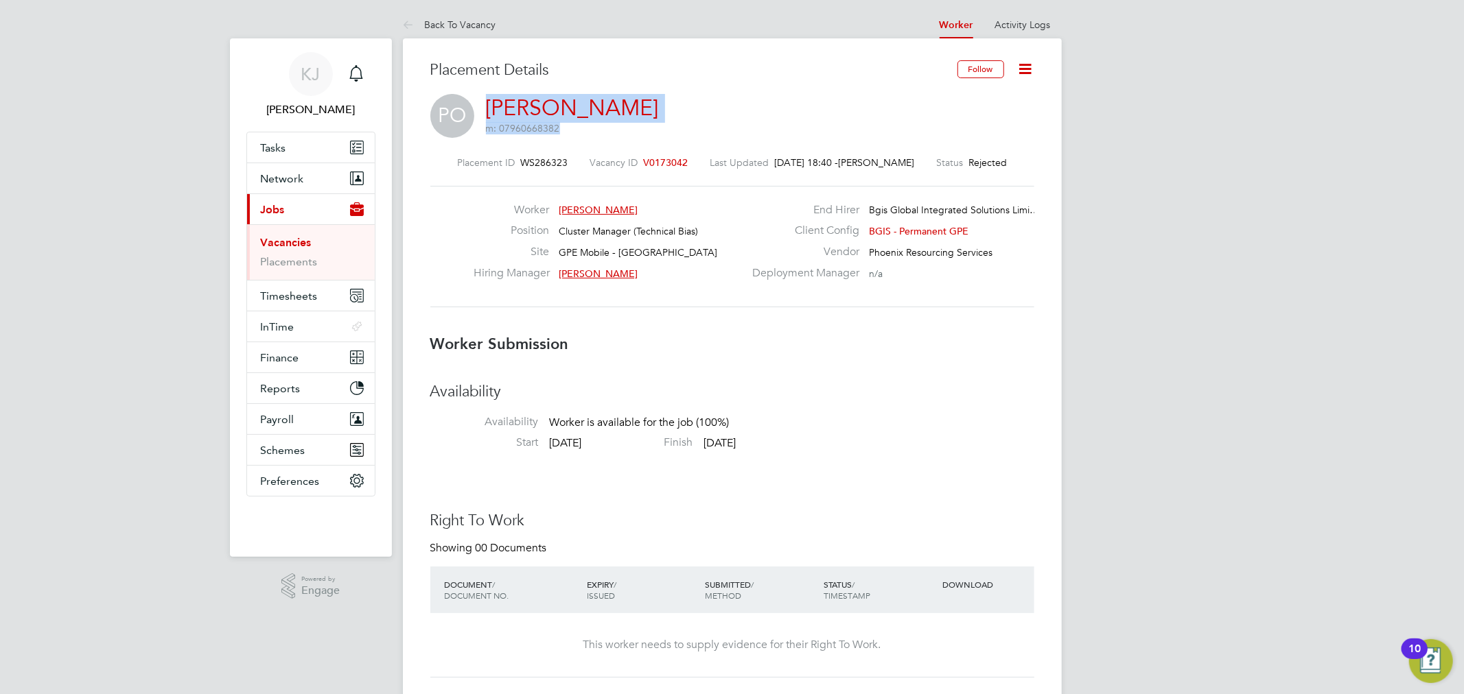
click at [633, 113] on div "PO Paul O'Connell m: 07960668382" at bounding box center [732, 117] width 604 height 47
drag, startPoint x: 483, startPoint y: 110, endPoint x: 631, endPoint y: 113, distance: 148.2
click at [631, 113] on div "PO Paul O'Connell m: 07960668382" at bounding box center [732, 117] width 604 height 47
copy link "Paul O'Connell"
